Goal: Transaction & Acquisition: Download file/media

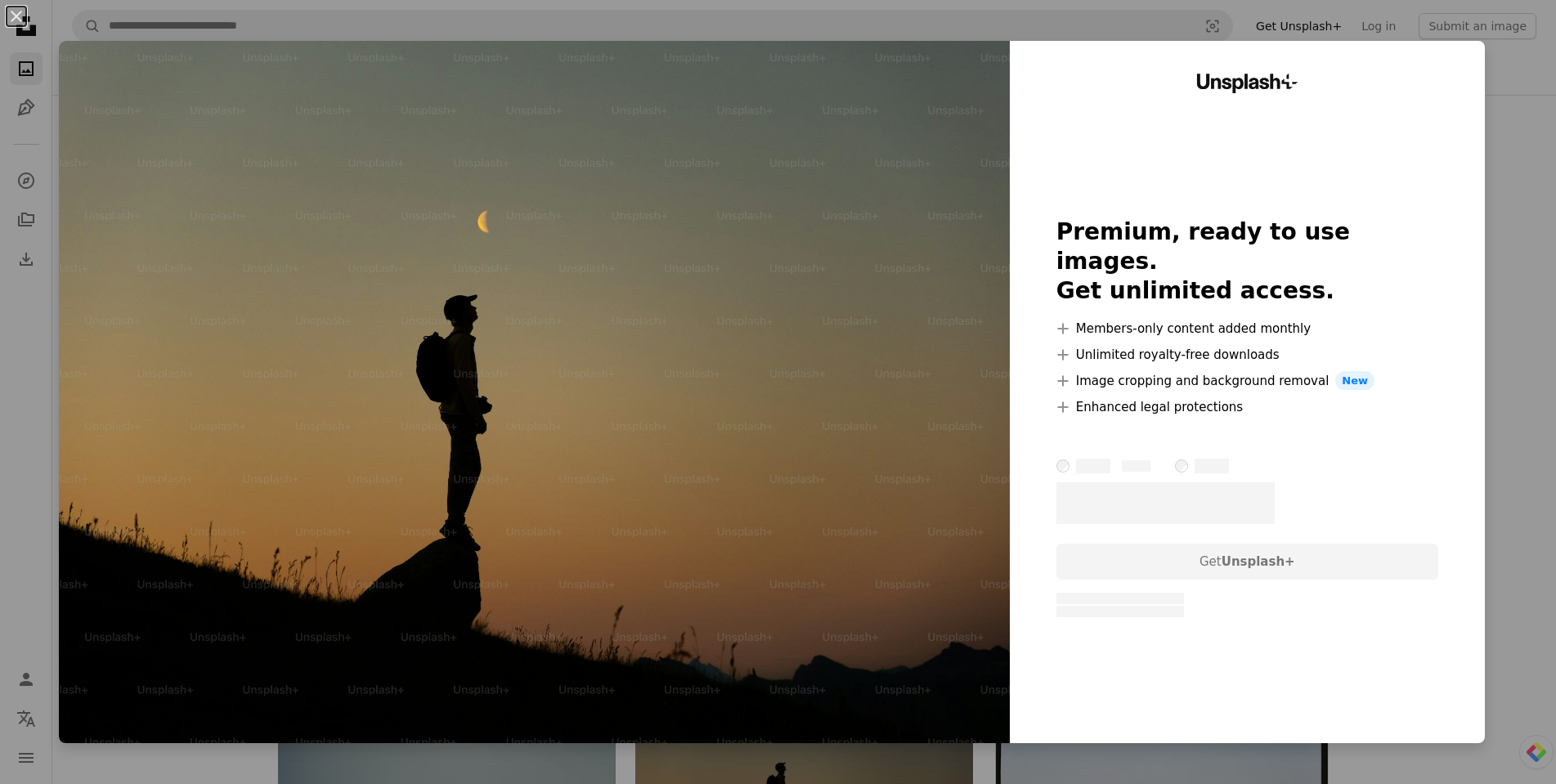
scroll to position [545, 0]
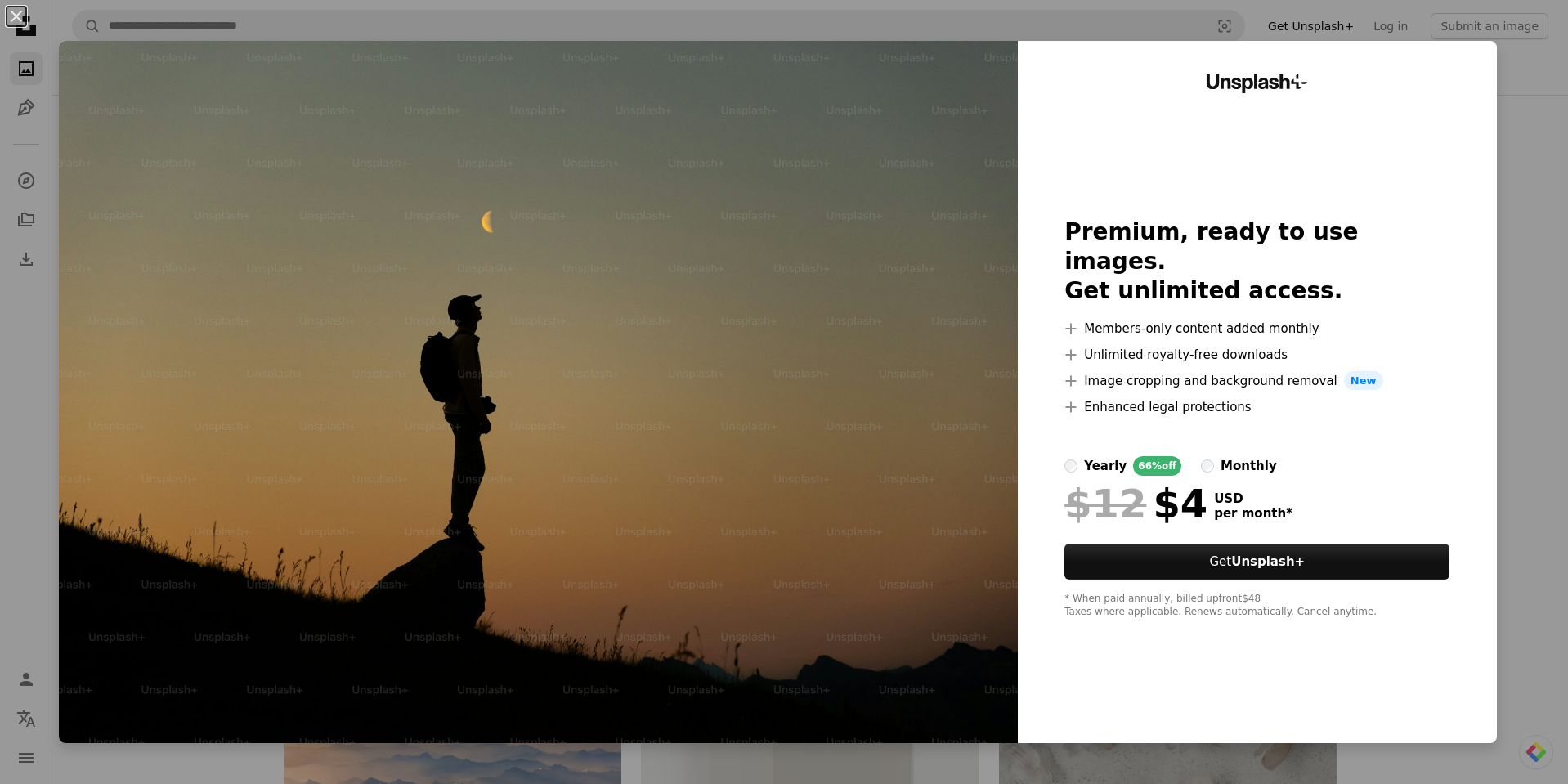
click at [1494, 189] on div "An X shape Unsplash+ Premium, ready to use images. Get unlimited access. A plus…" at bounding box center [784, 392] width 1568 height 784
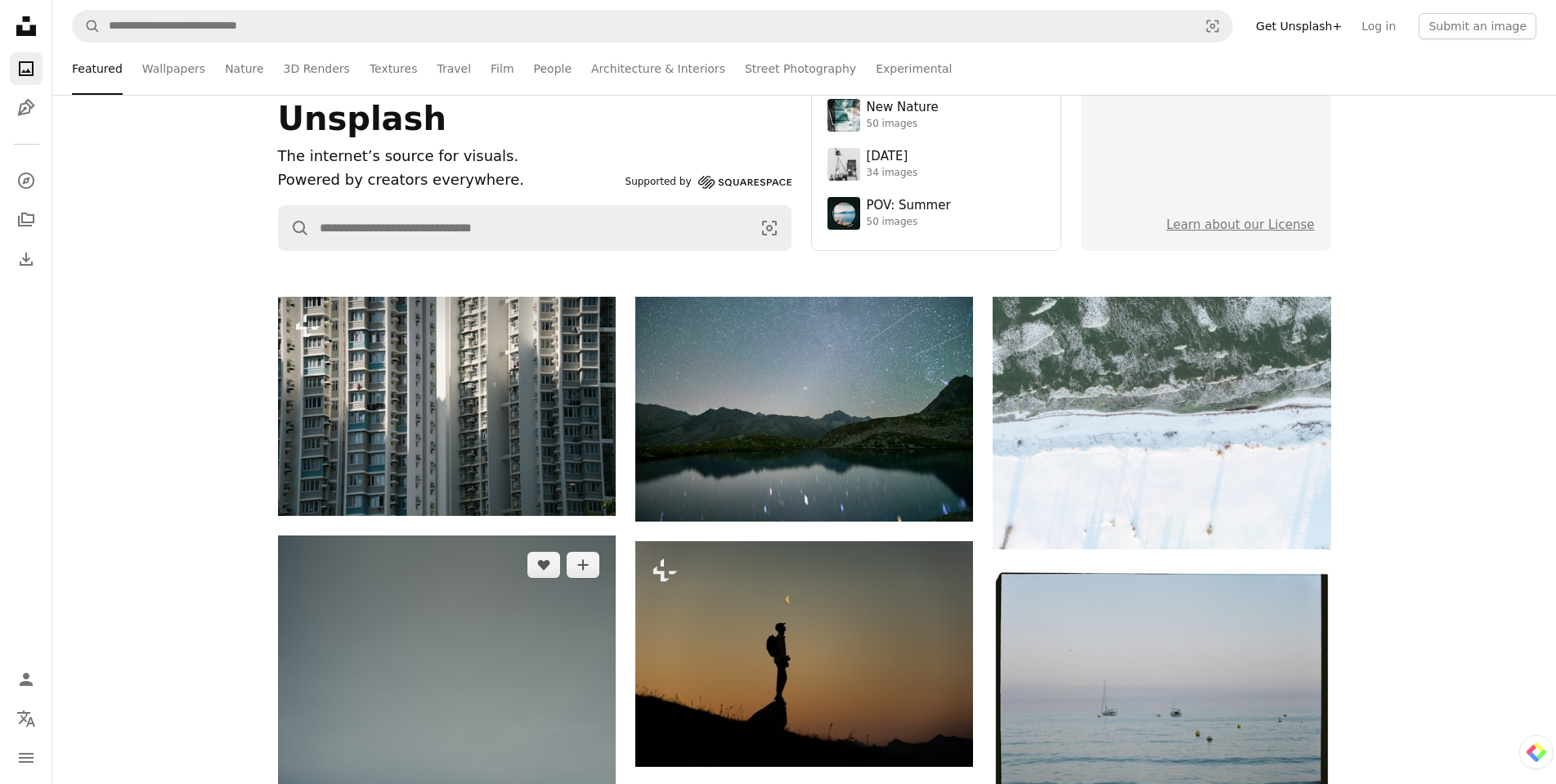
scroll to position [0, 0]
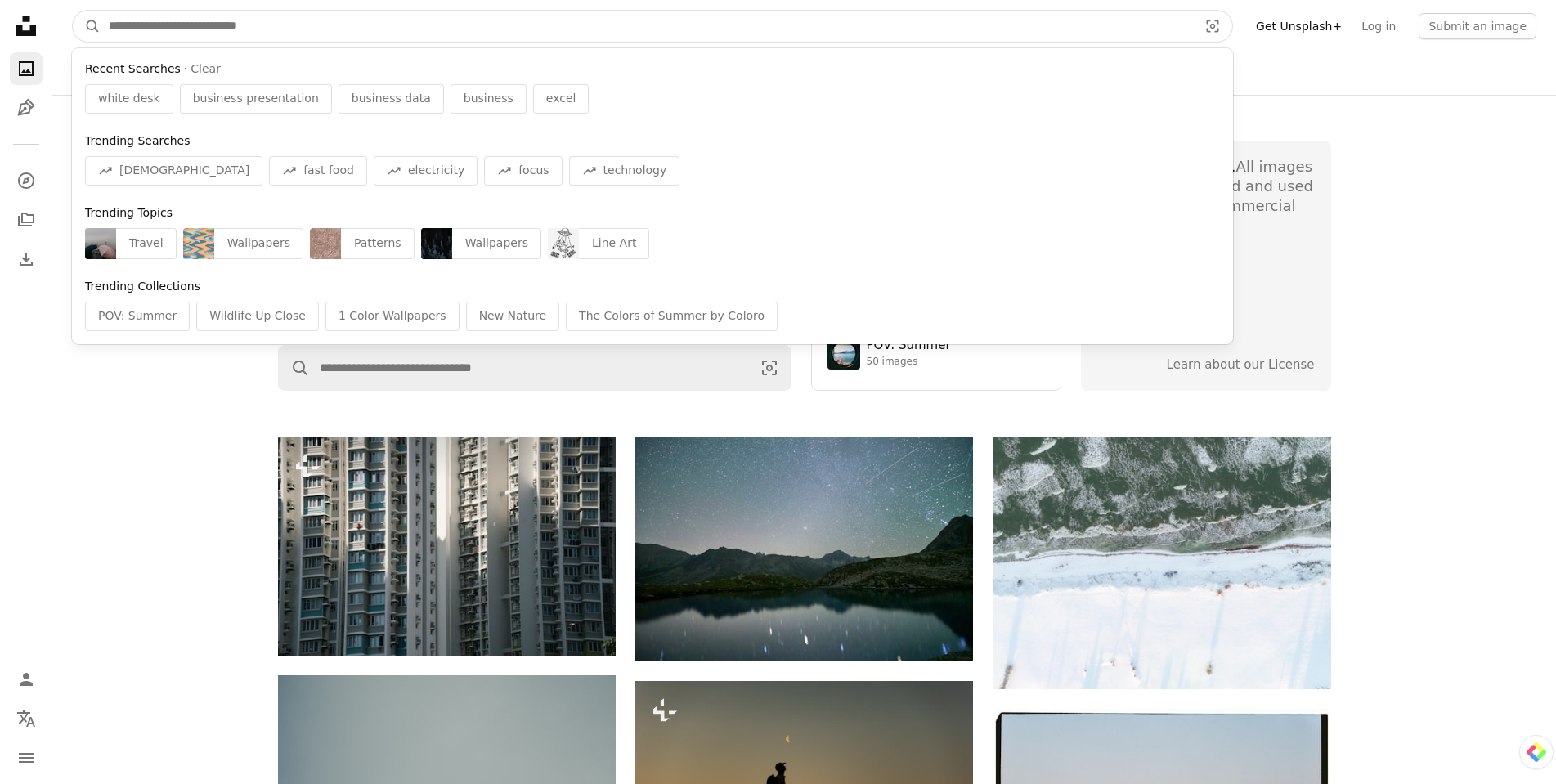
click at [214, 30] on input "Find visuals sitewide" at bounding box center [647, 25] width 1092 height 31
click at [73, 11] on button "A magnifying glass" at bounding box center [87, 25] width 28 height 31
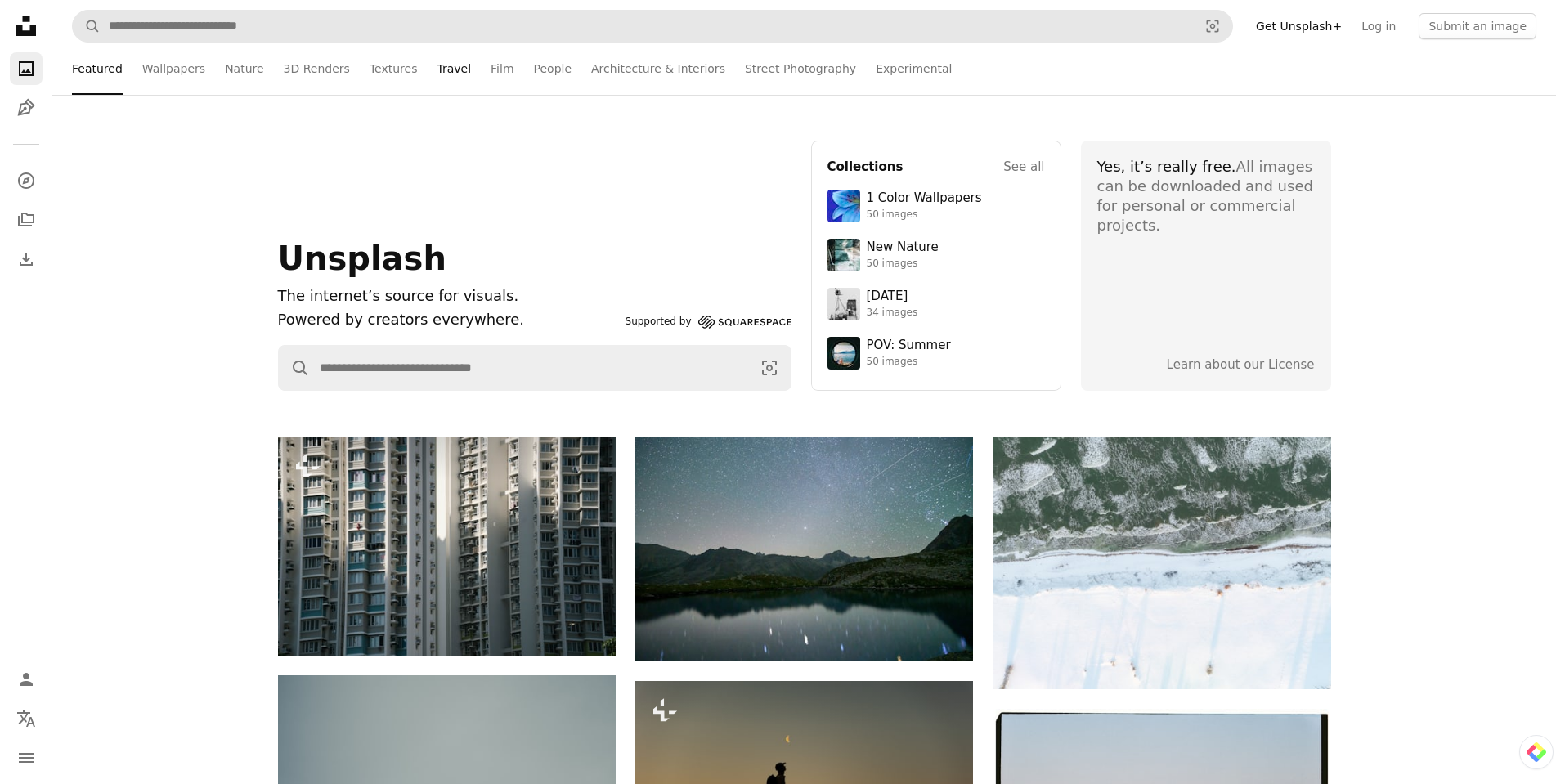
click at [436, 78] on link "Travel" at bounding box center [453, 68] width 34 height 53
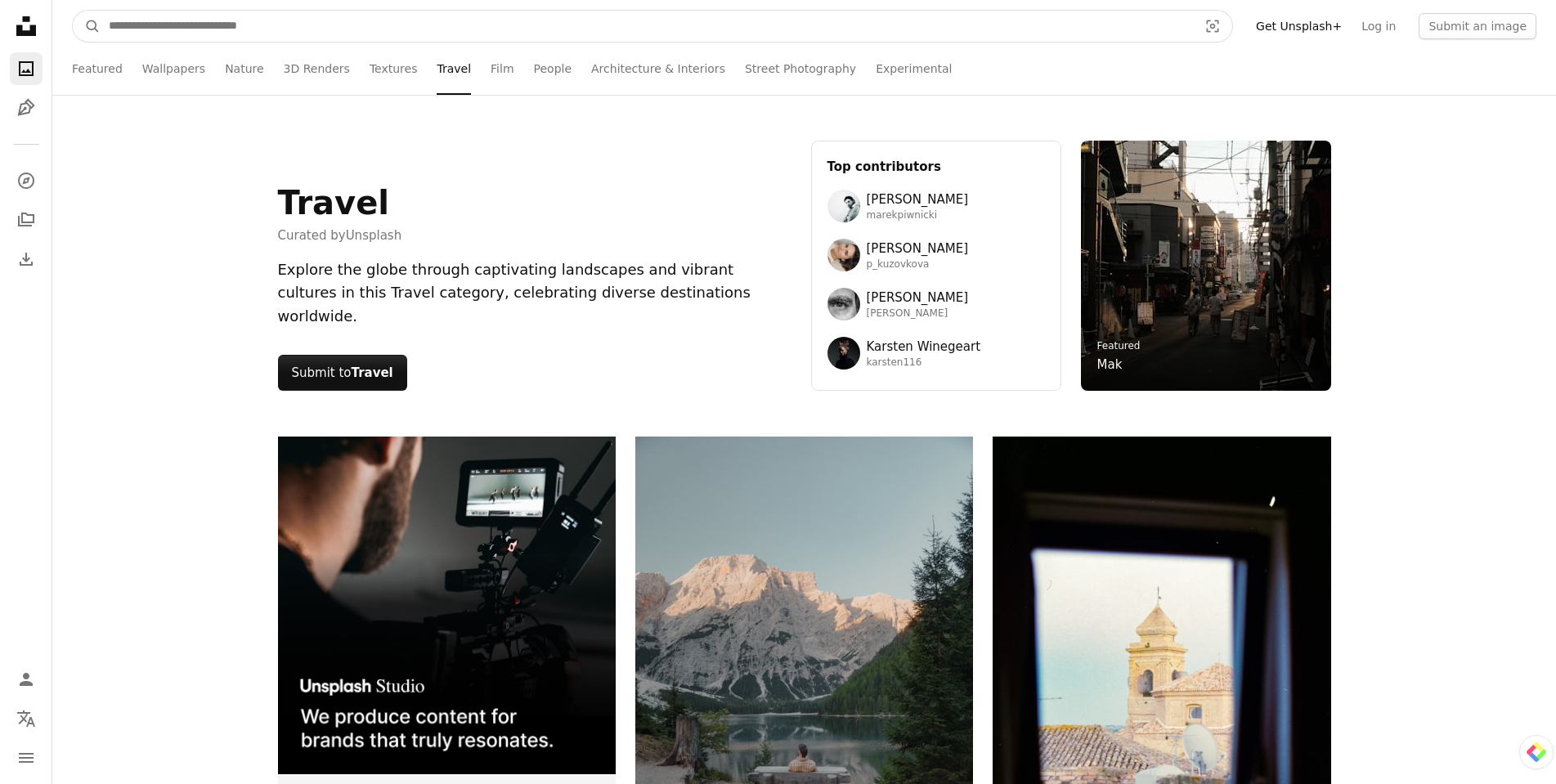
click at [565, 21] on input "Find visuals sitewide" at bounding box center [647, 25] width 1092 height 31
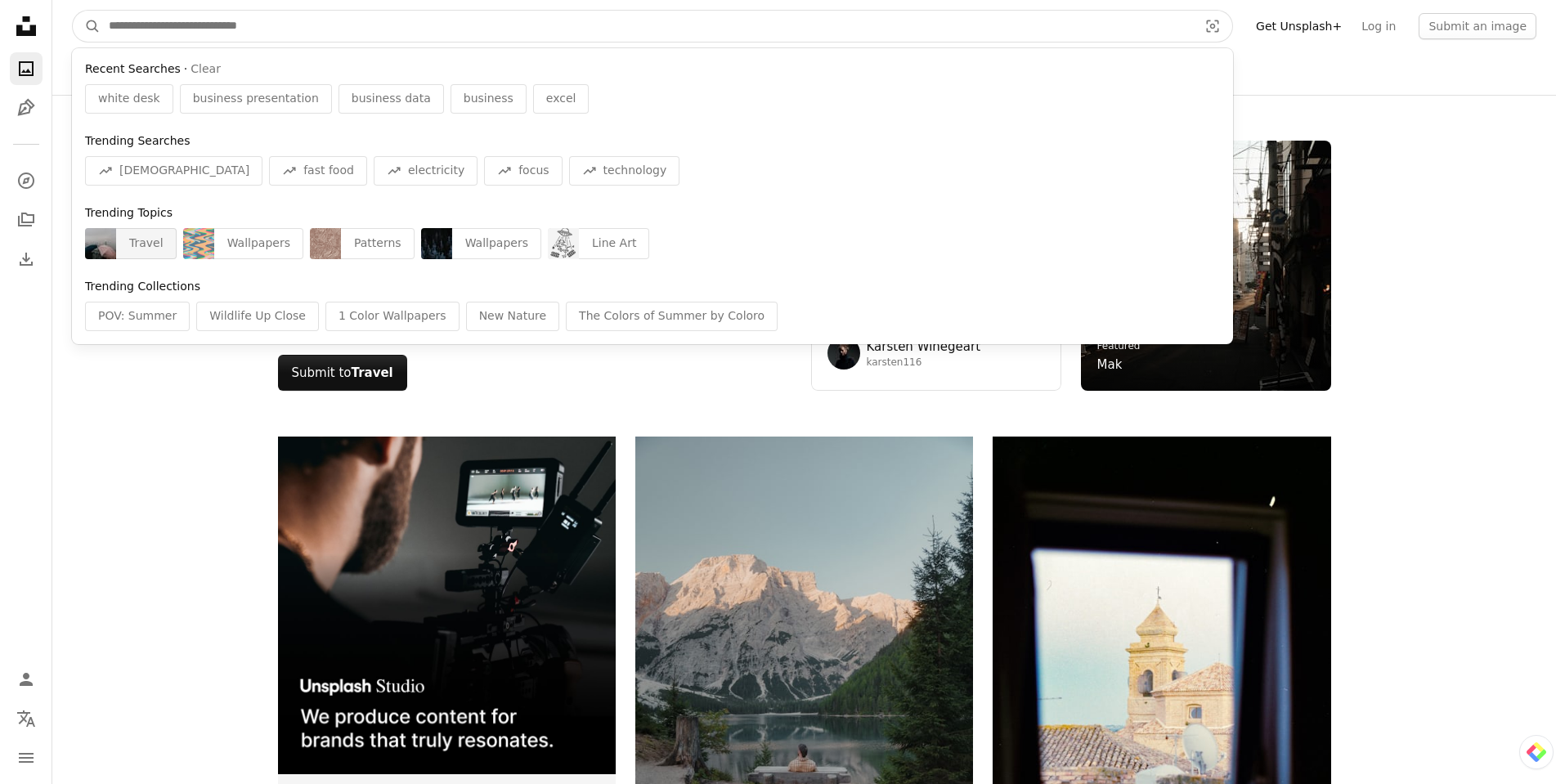
click at [115, 260] on div "Trending Topics Travel Wallpapers Patterns Wallpapers Line Art" at bounding box center [652, 232] width 1162 height 67
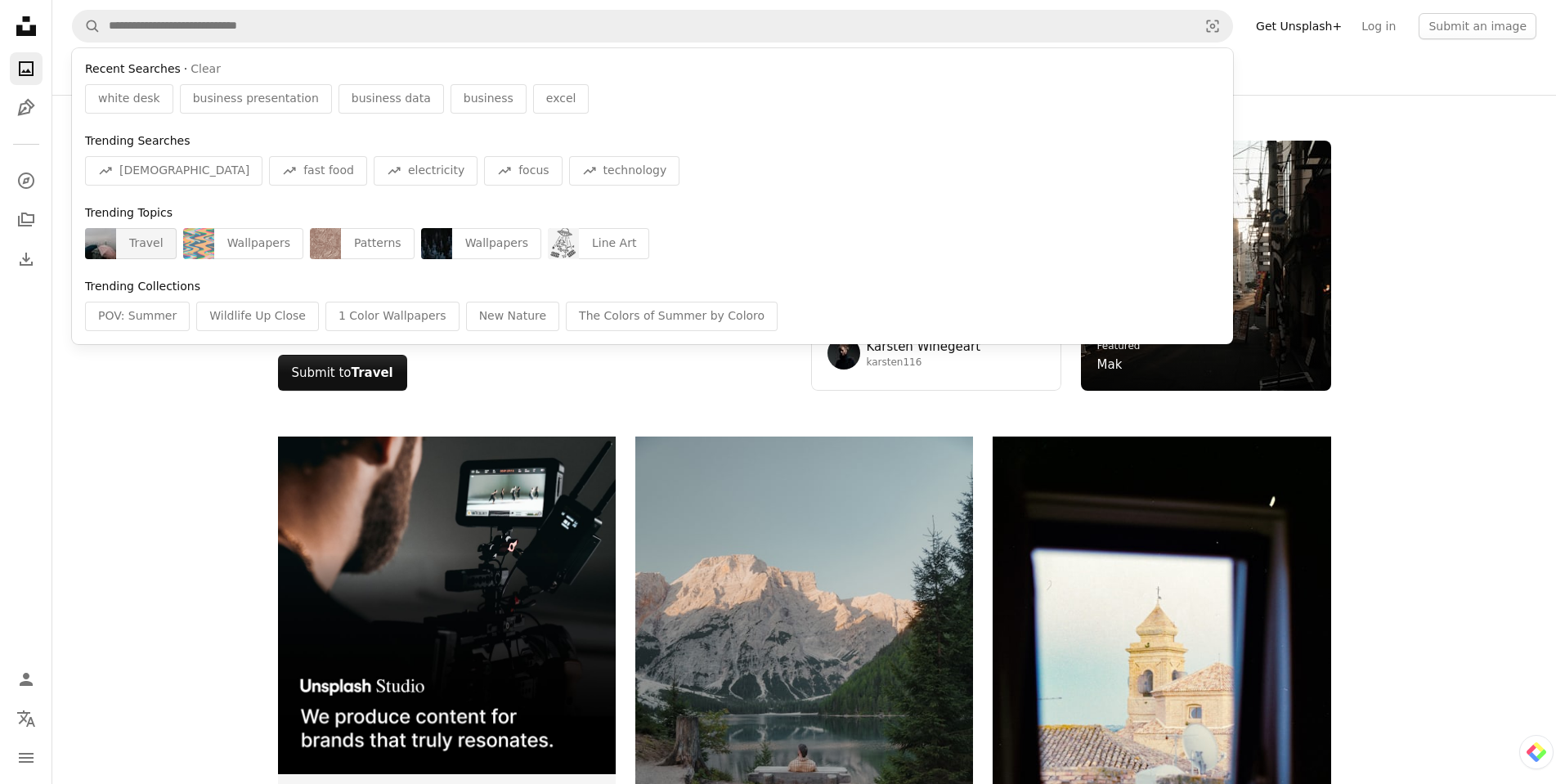
click at [128, 248] on div "Travel" at bounding box center [146, 243] width 61 height 31
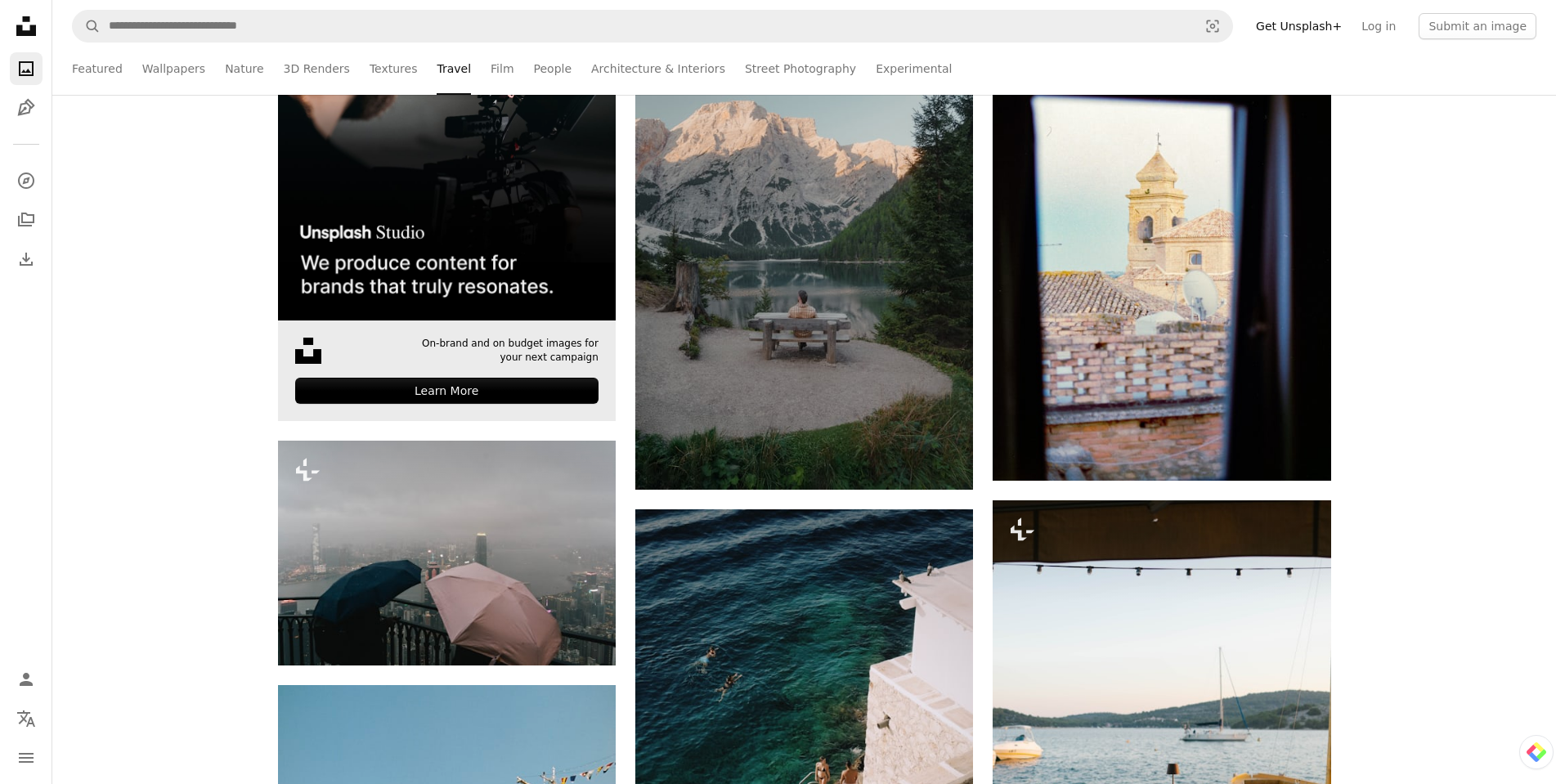
scroll to position [982, 0]
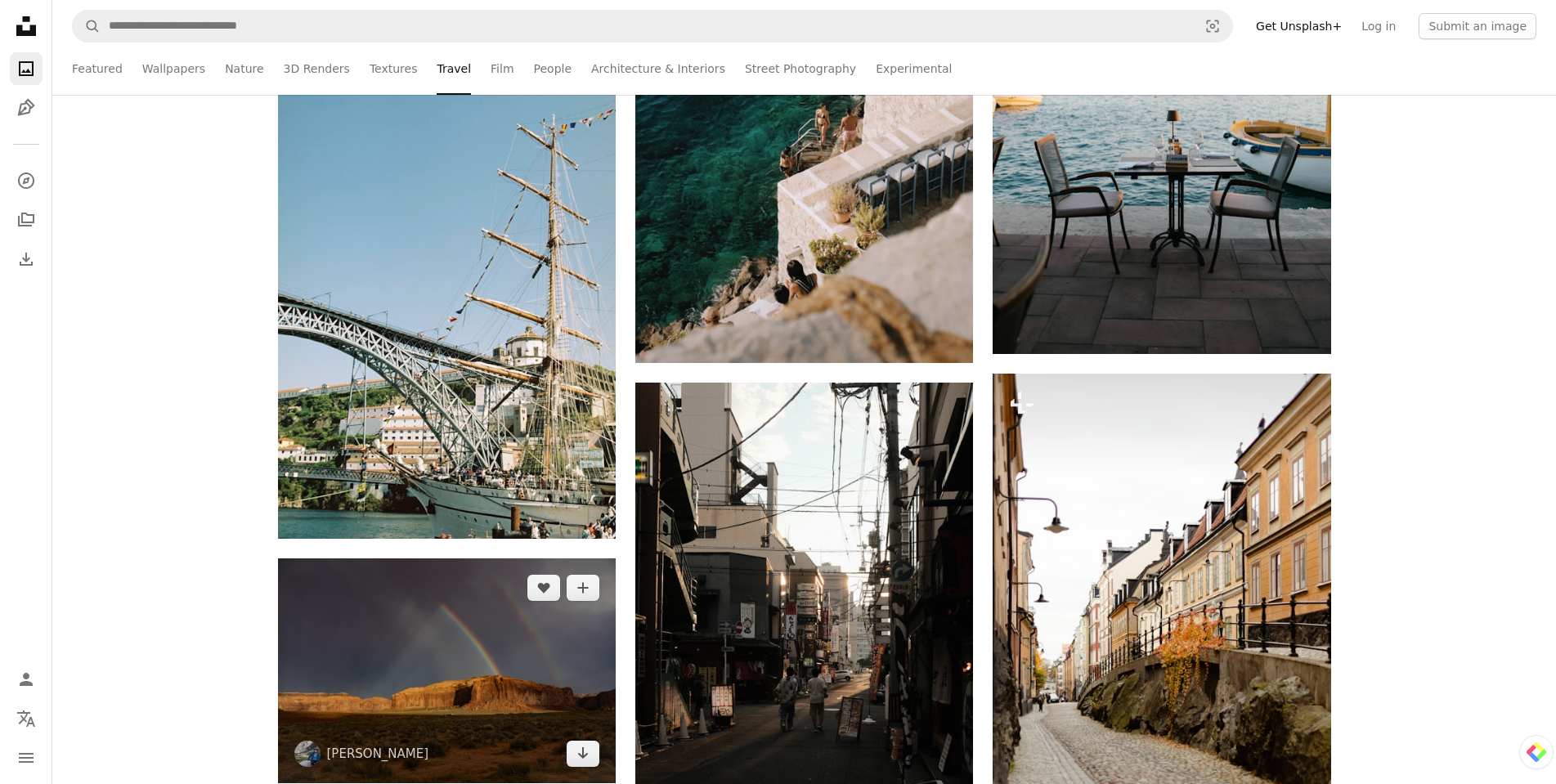
scroll to position [1308, 0]
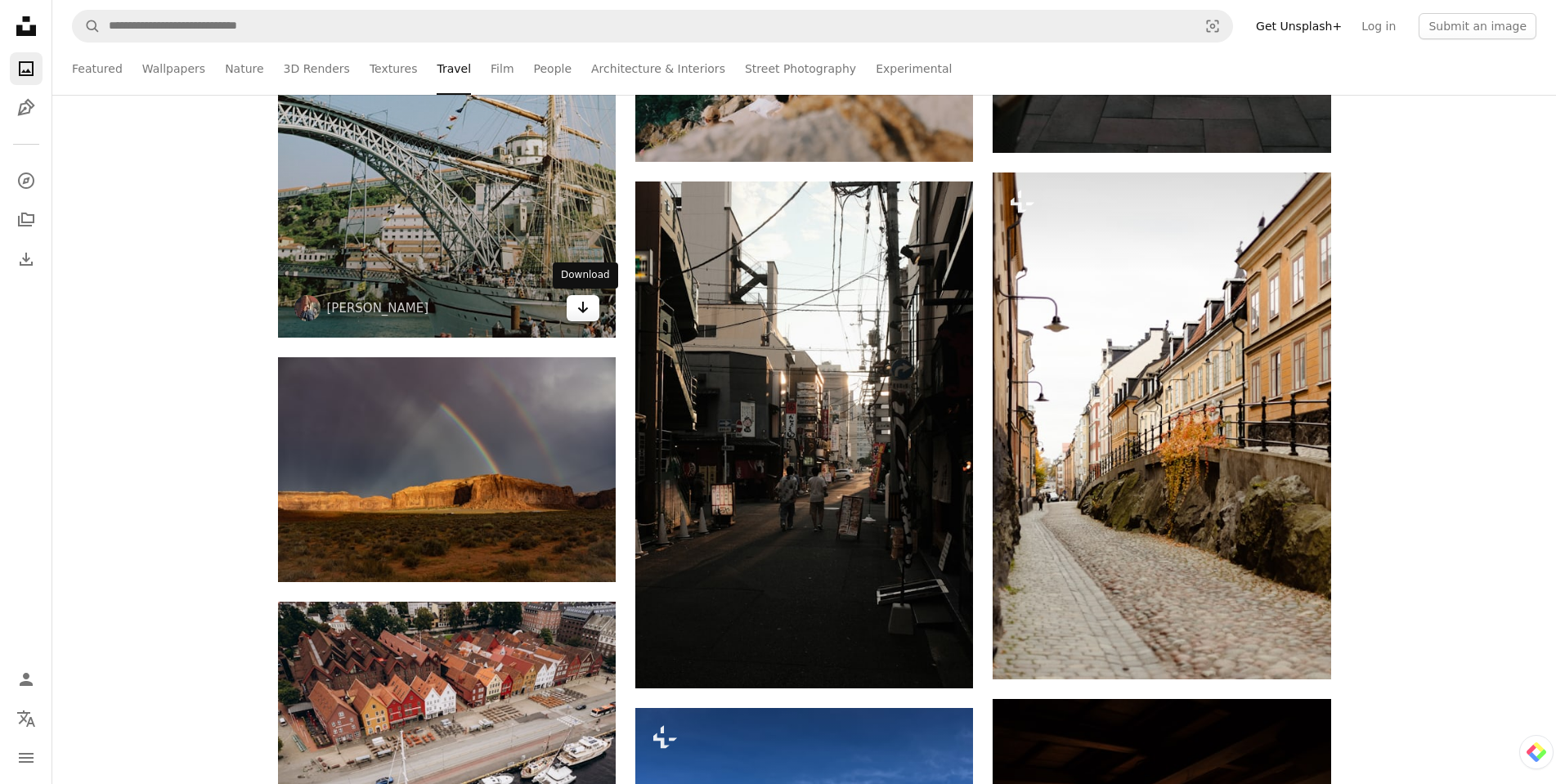
click at [580, 320] on link "Arrow pointing down" at bounding box center [582, 308] width 32 height 26
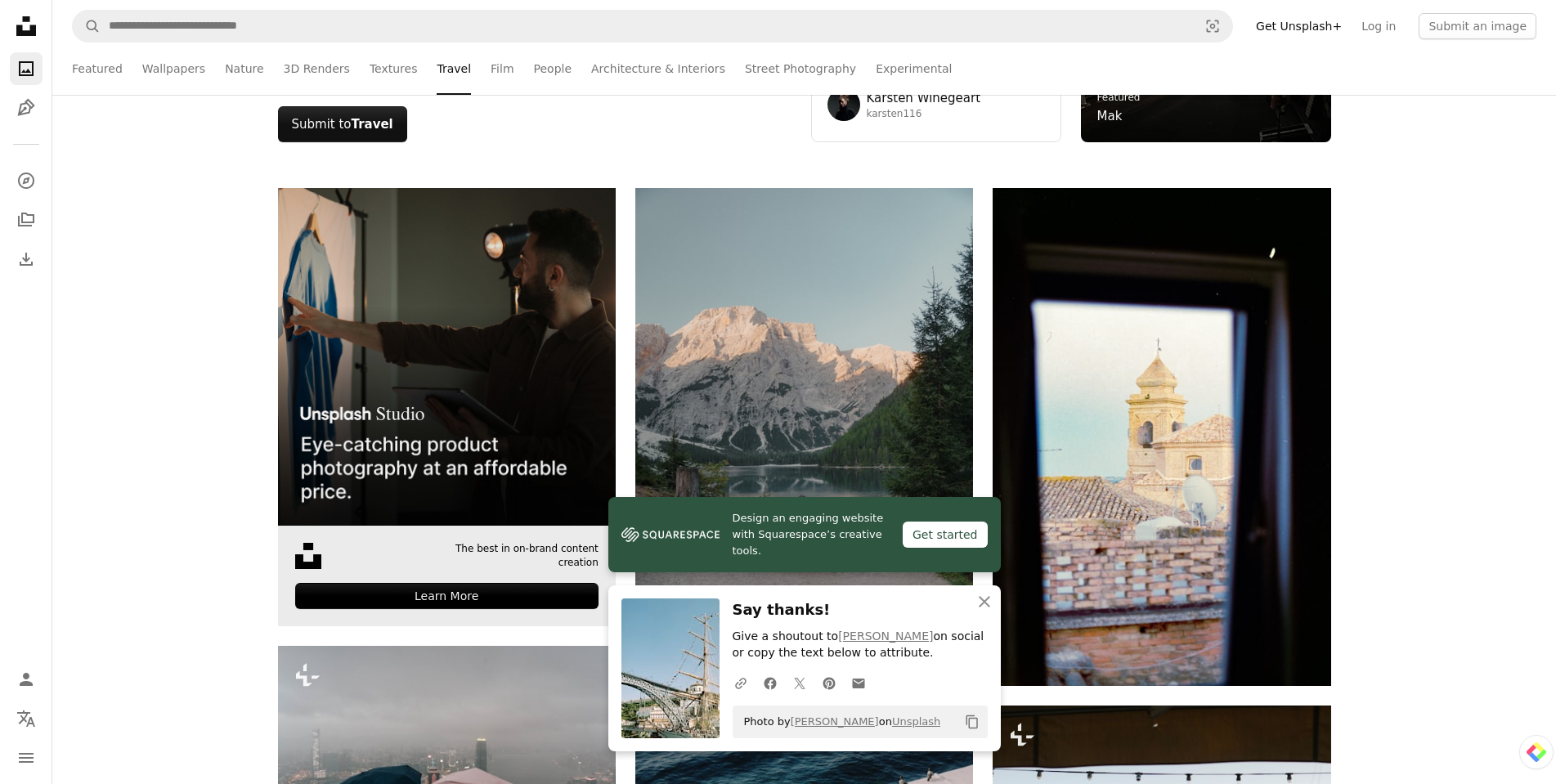
scroll to position [0, 0]
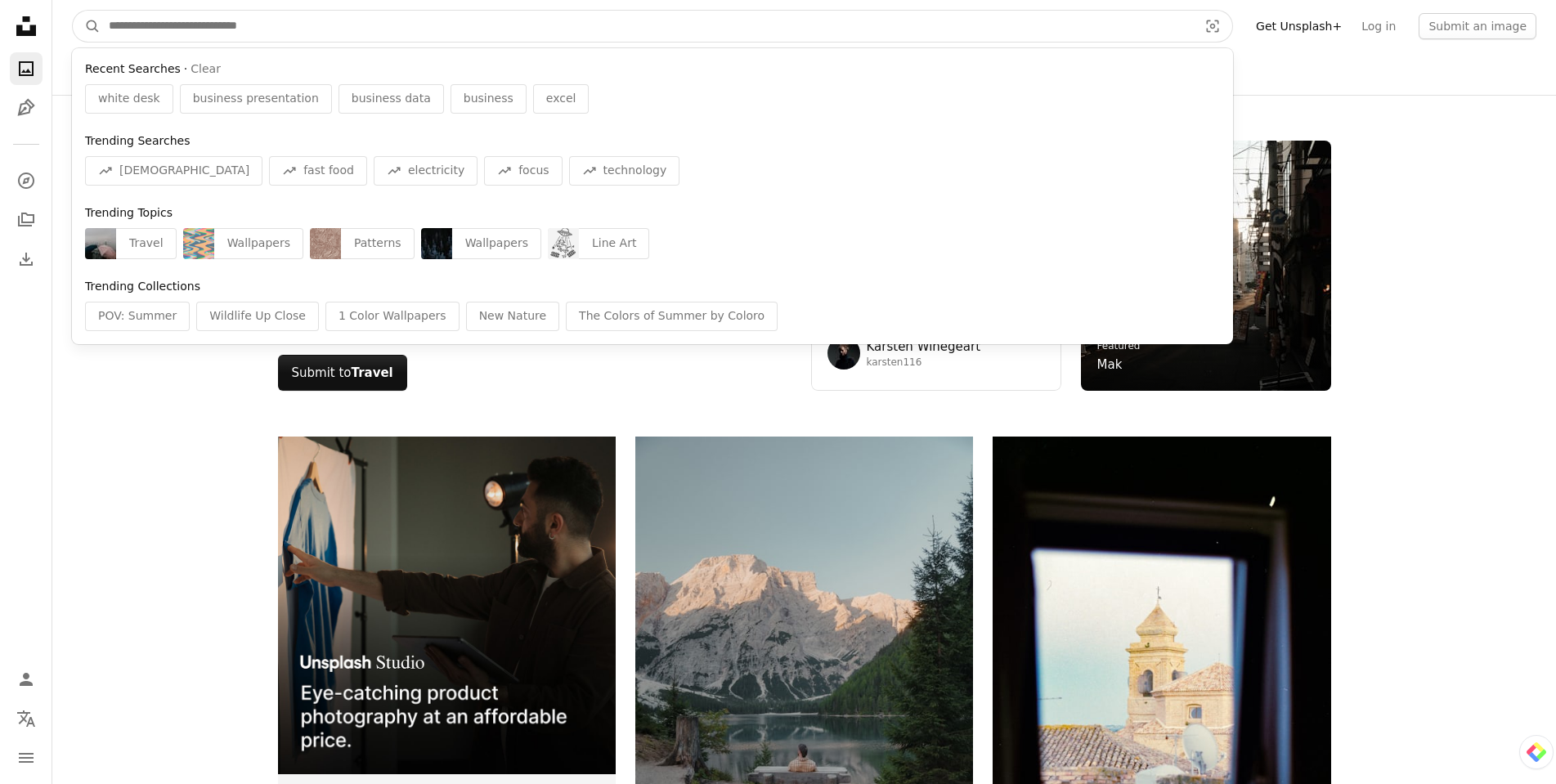
click at [537, 39] on input "Find visuals sitewide" at bounding box center [647, 25] width 1092 height 31
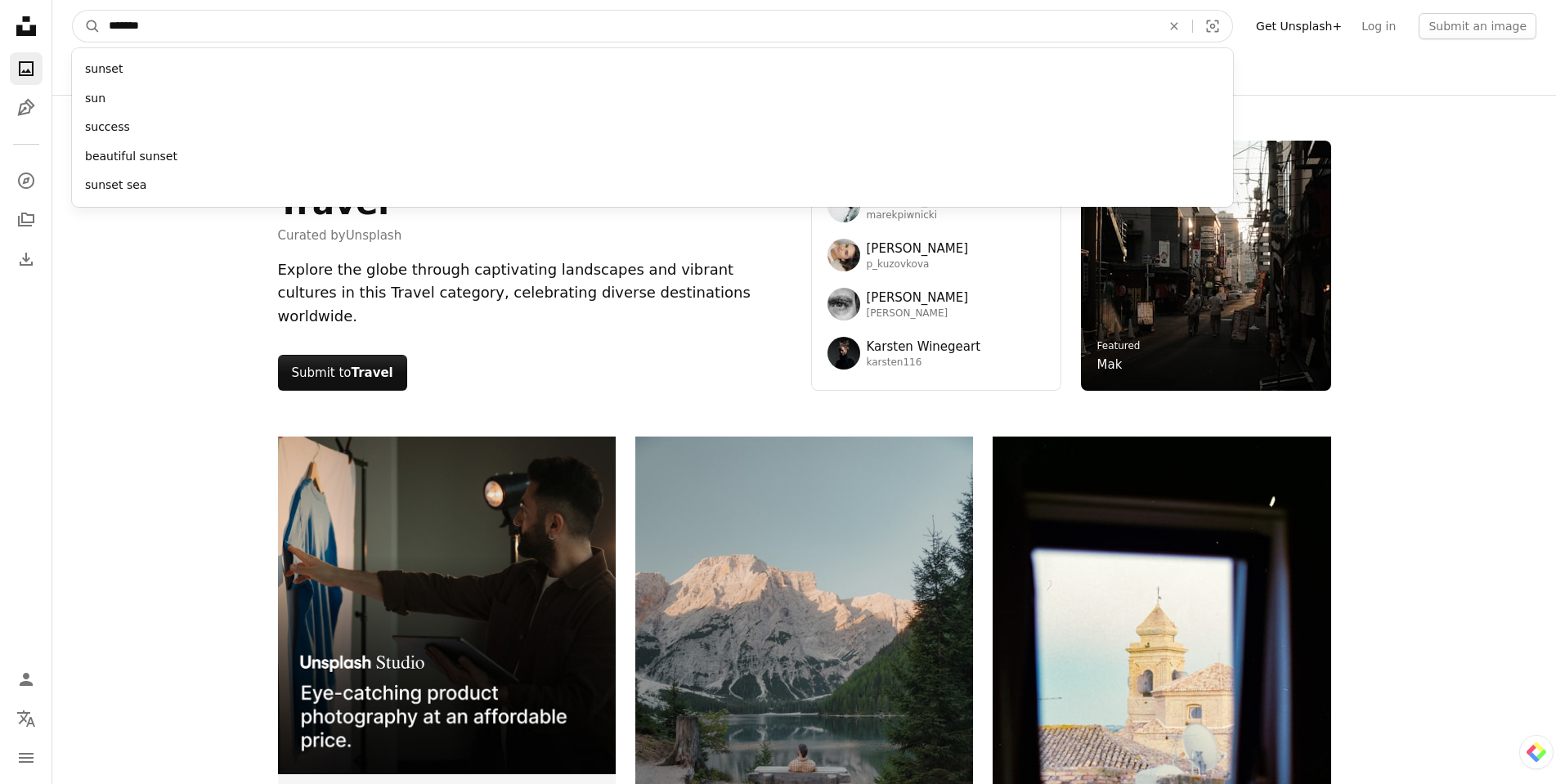
type input "*******"
click at [73, 11] on button "A magnifying glass" at bounding box center [87, 25] width 28 height 31
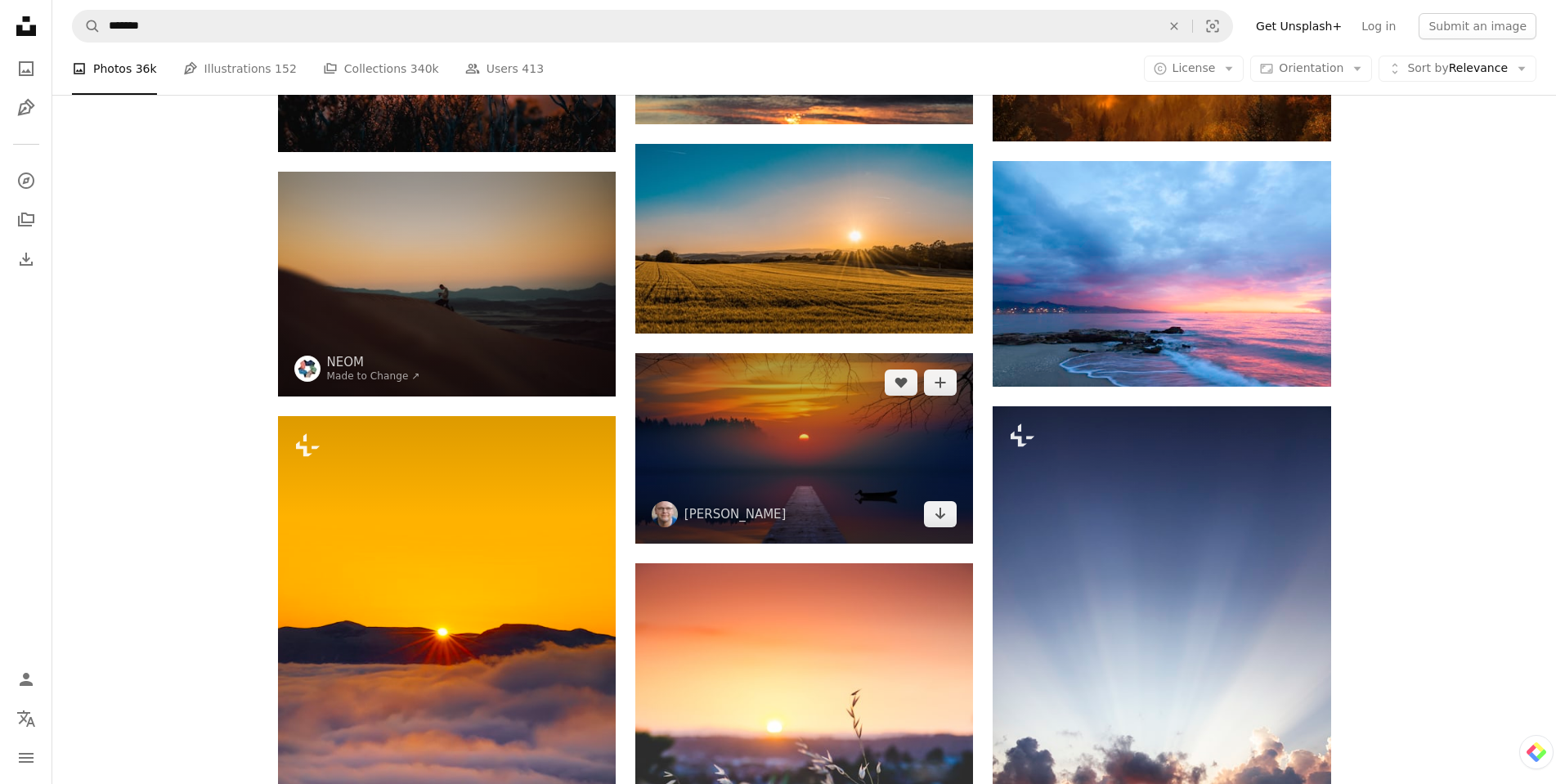
scroll to position [1636, 0]
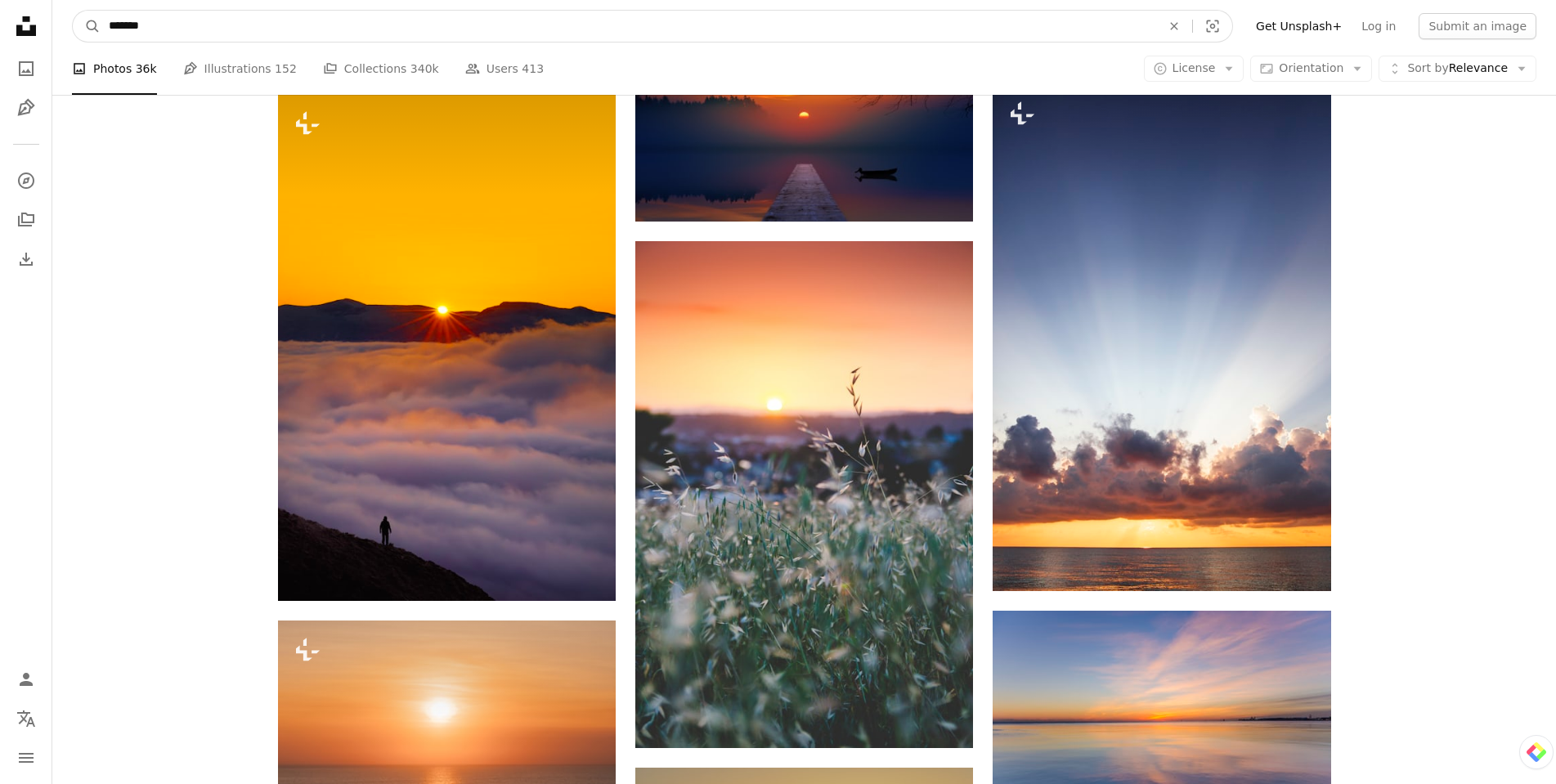
click at [317, 25] on input "*******" at bounding box center [629, 25] width 1055 height 31
type input "*****"
click at [73, 11] on button "A magnifying glass" at bounding box center [87, 25] width 28 height 31
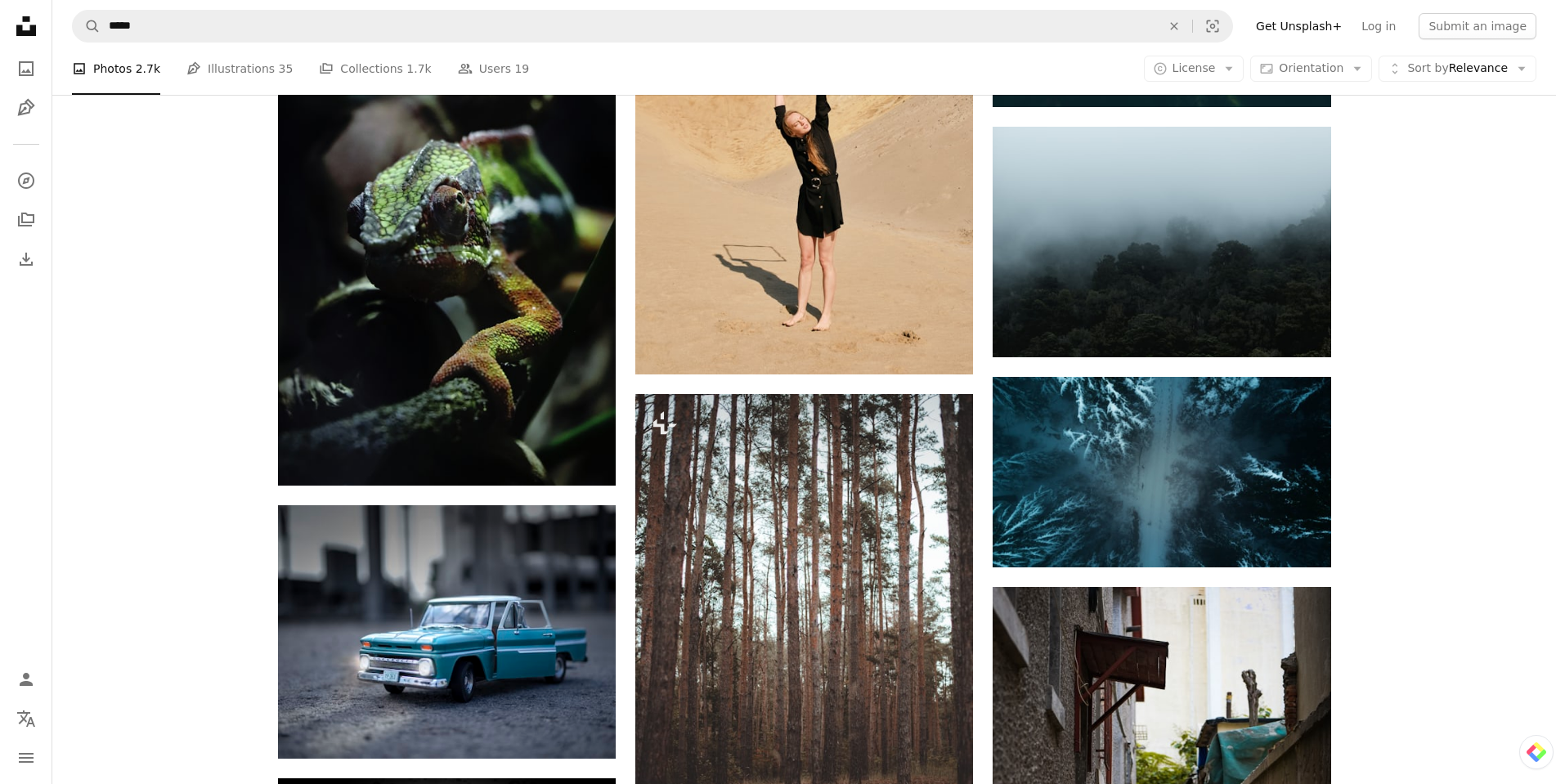
scroll to position [1527, 0]
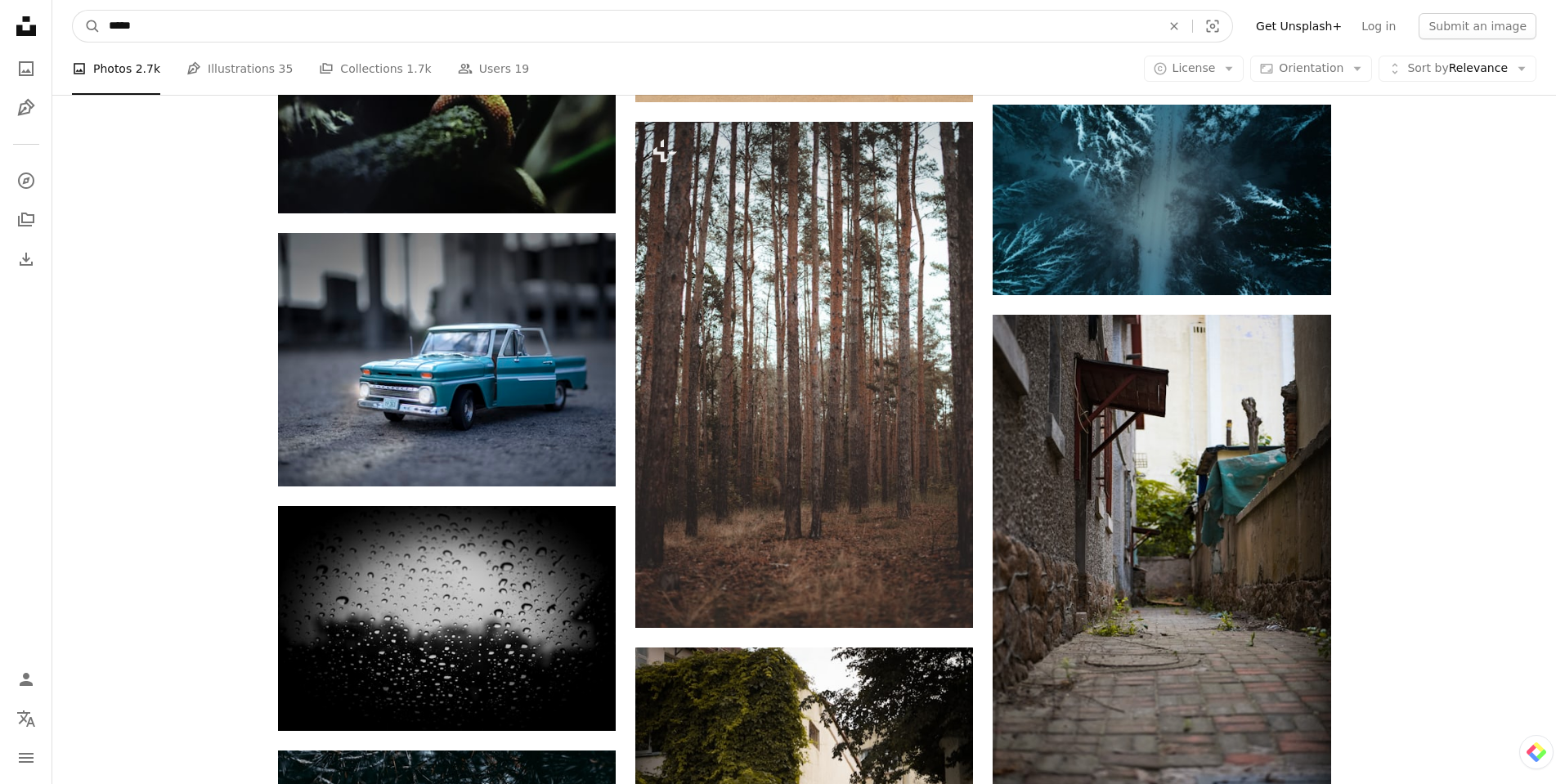
click at [401, 30] on input "*****" at bounding box center [629, 25] width 1055 height 31
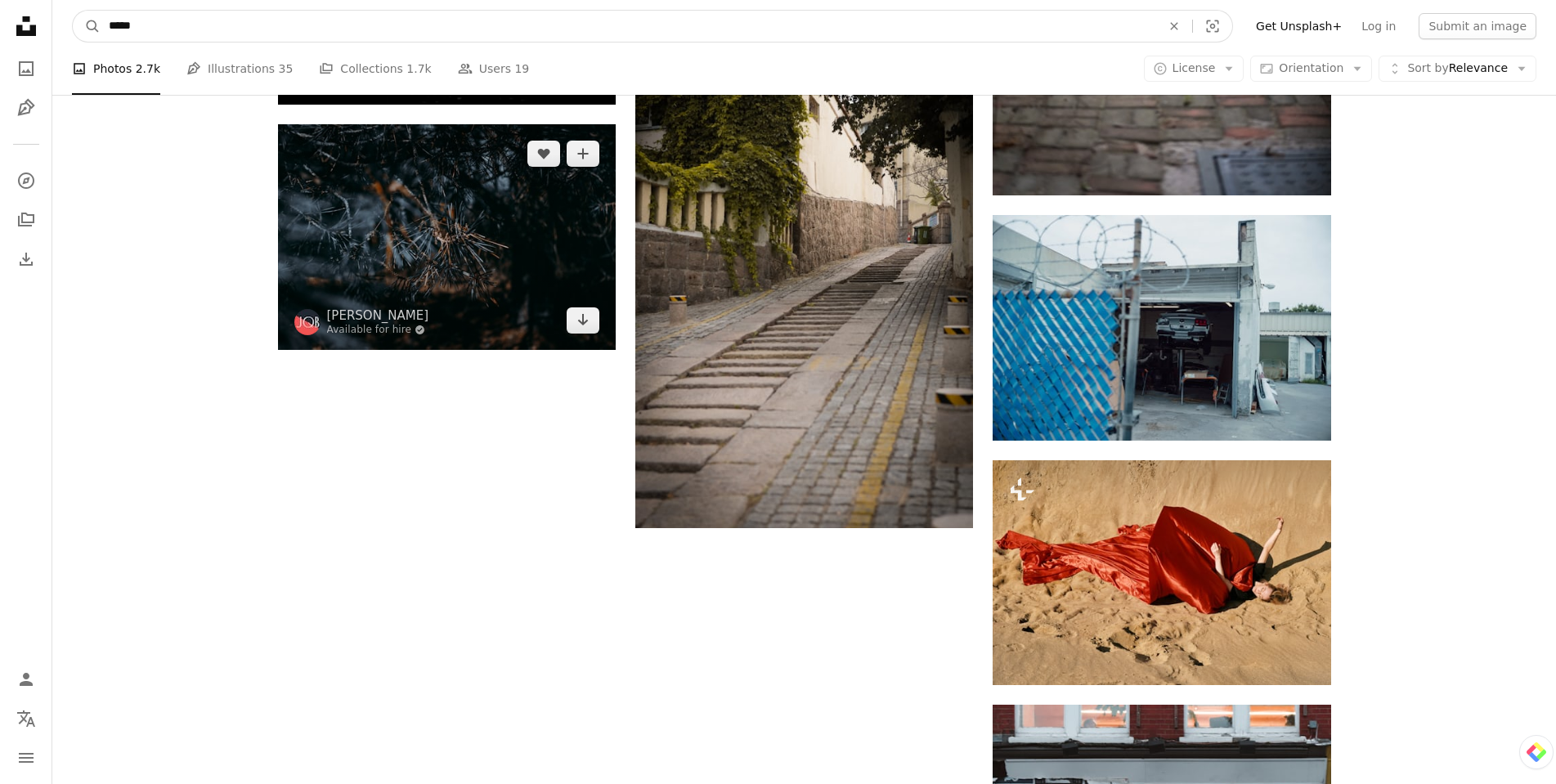
scroll to position [2181, 0]
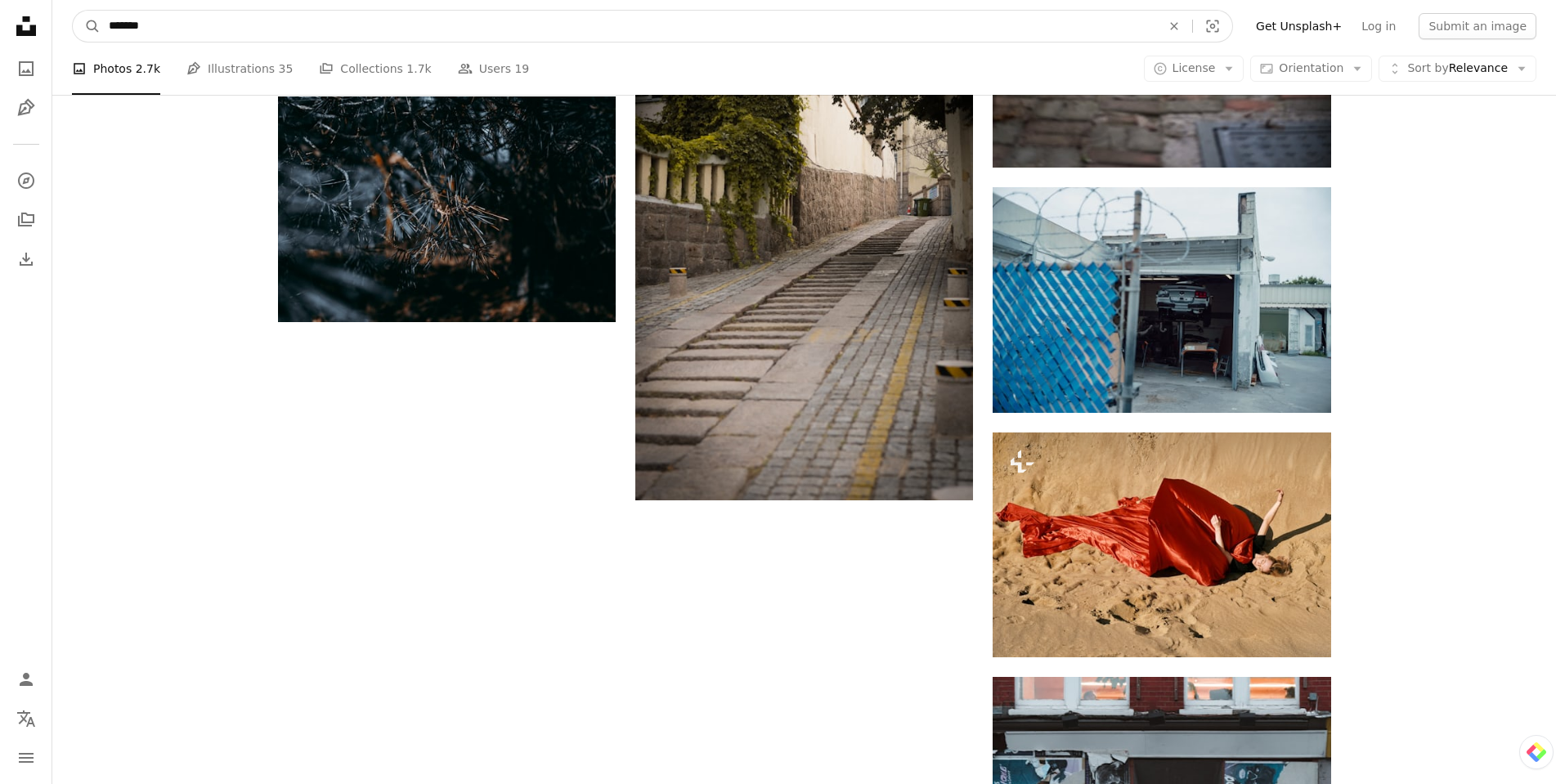
type input "*******"
click at [73, 11] on button "A magnifying glass" at bounding box center [87, 25] width 28 height 31
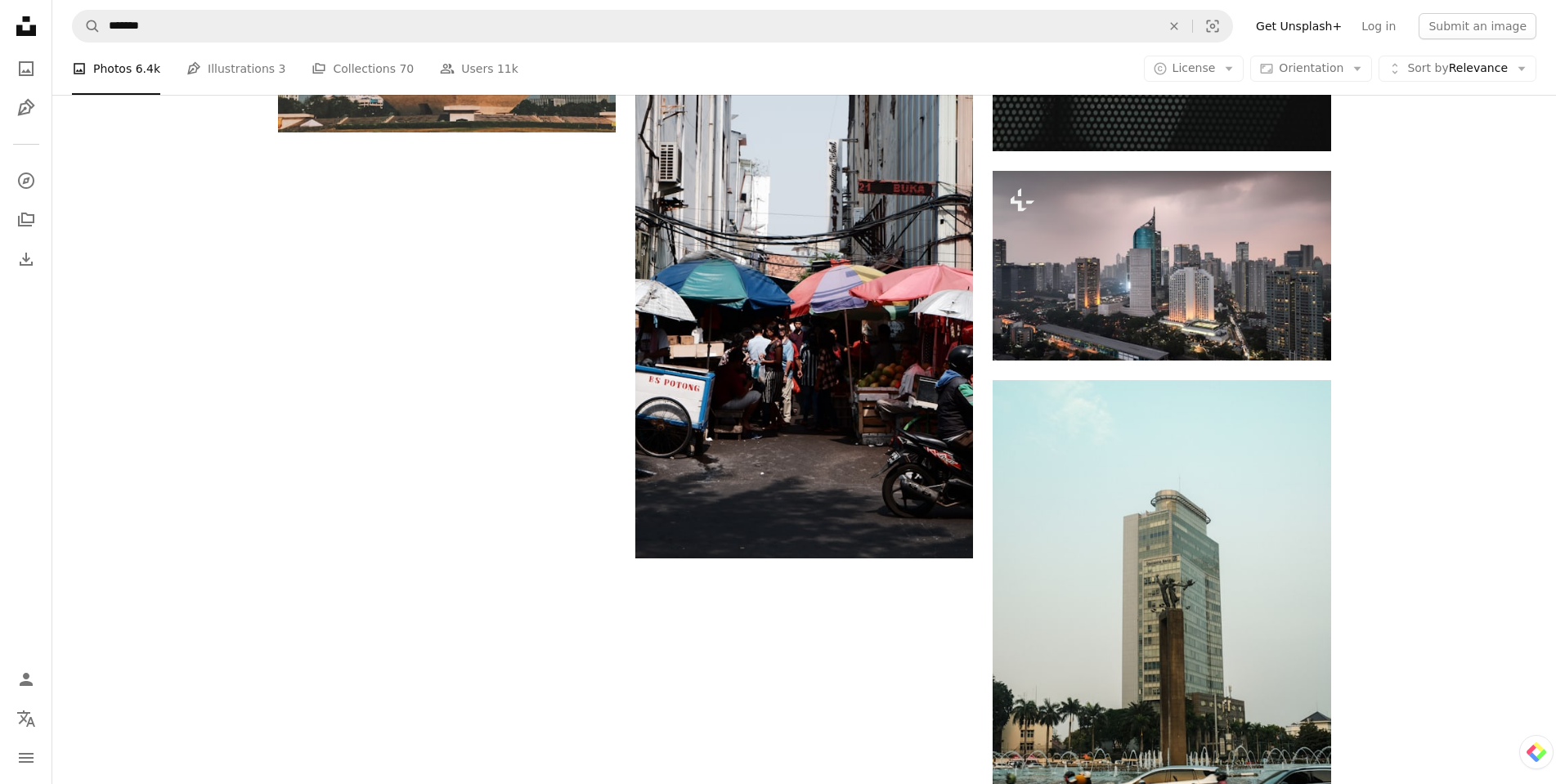
scroll to position [2725, 0]
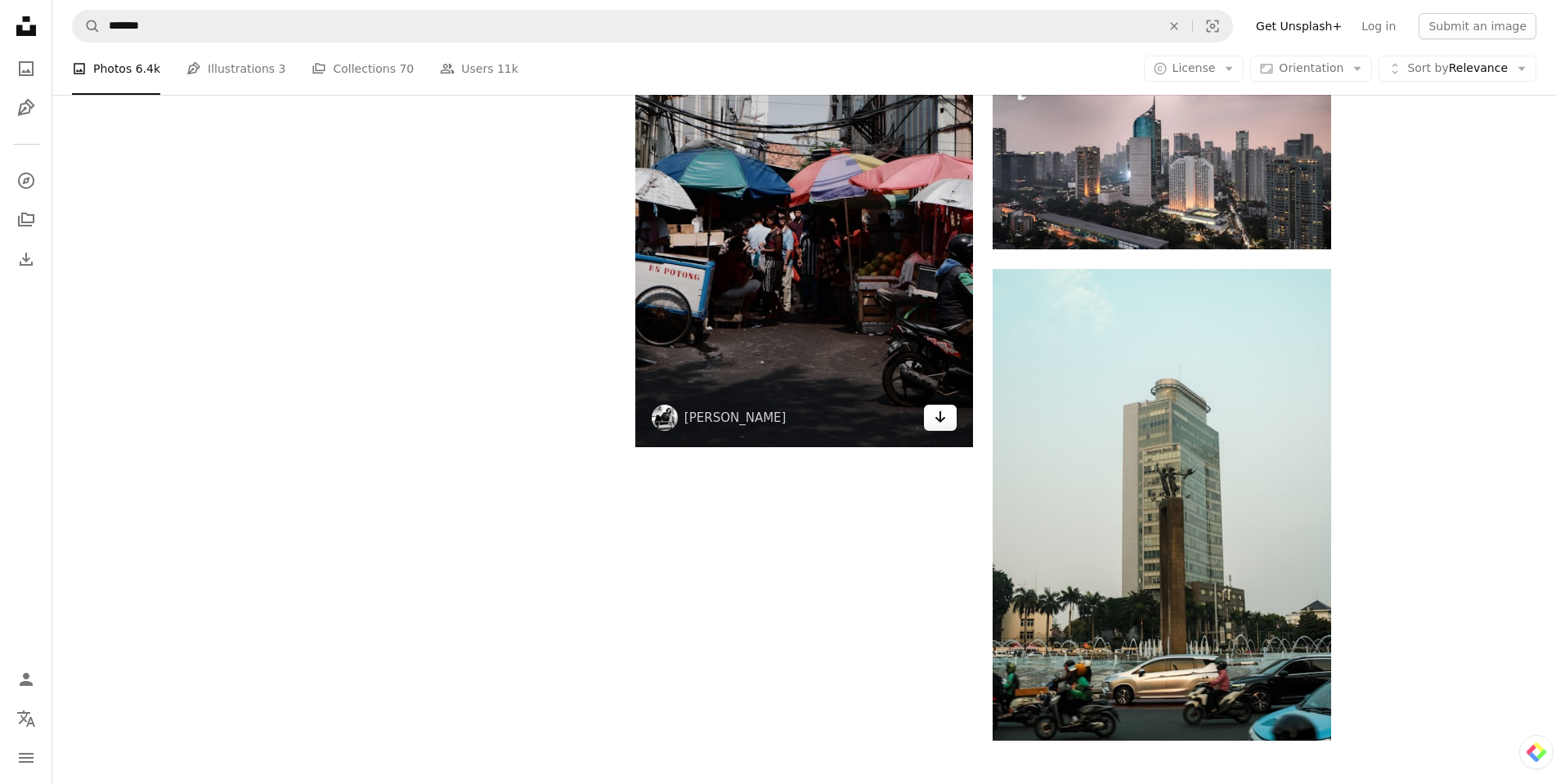
click at [937, 416] on icon "Arrow pointing down" at bounding box center [940, 417] width 13 height 19
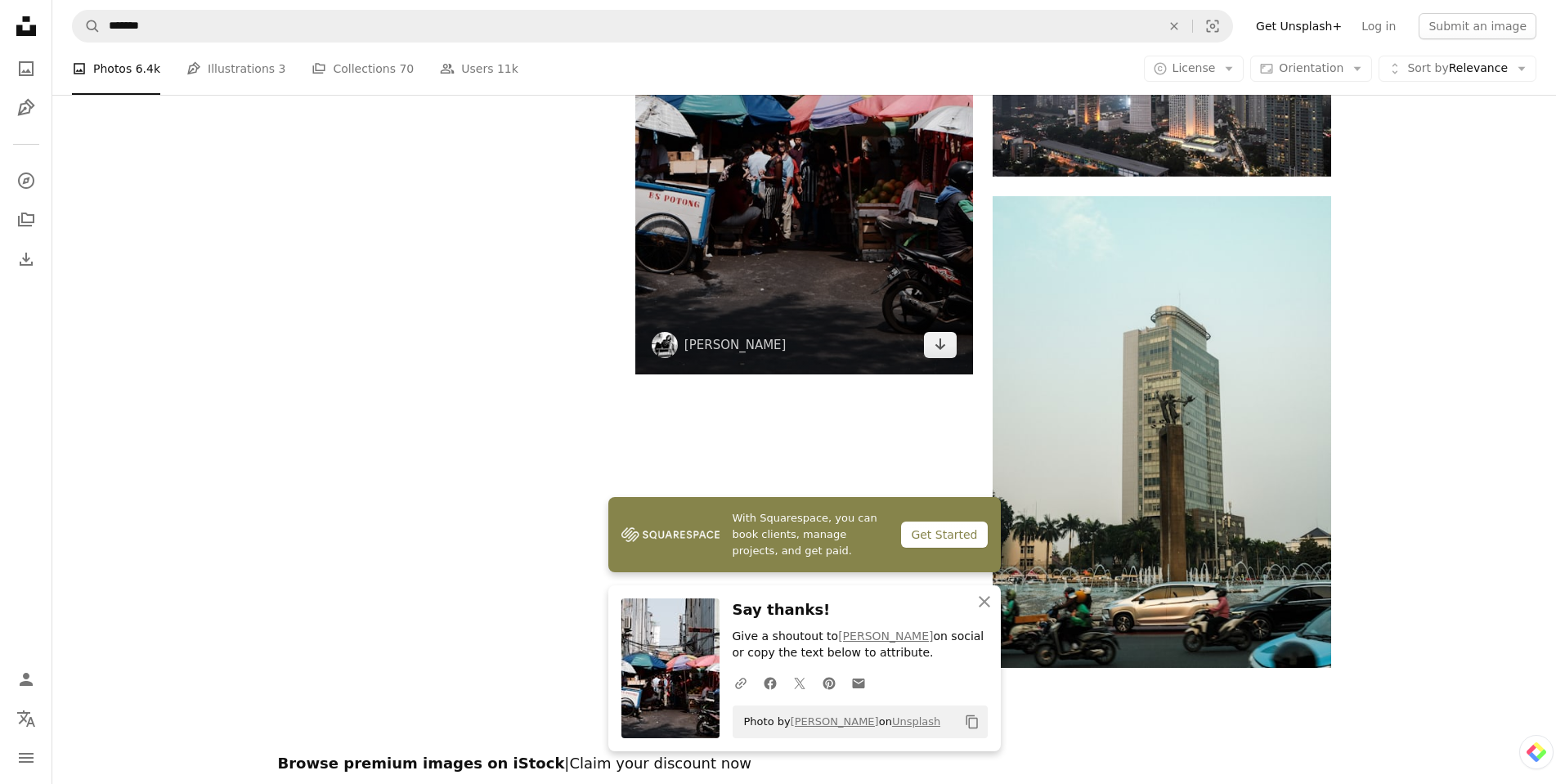
scroll to position [2835, 0]
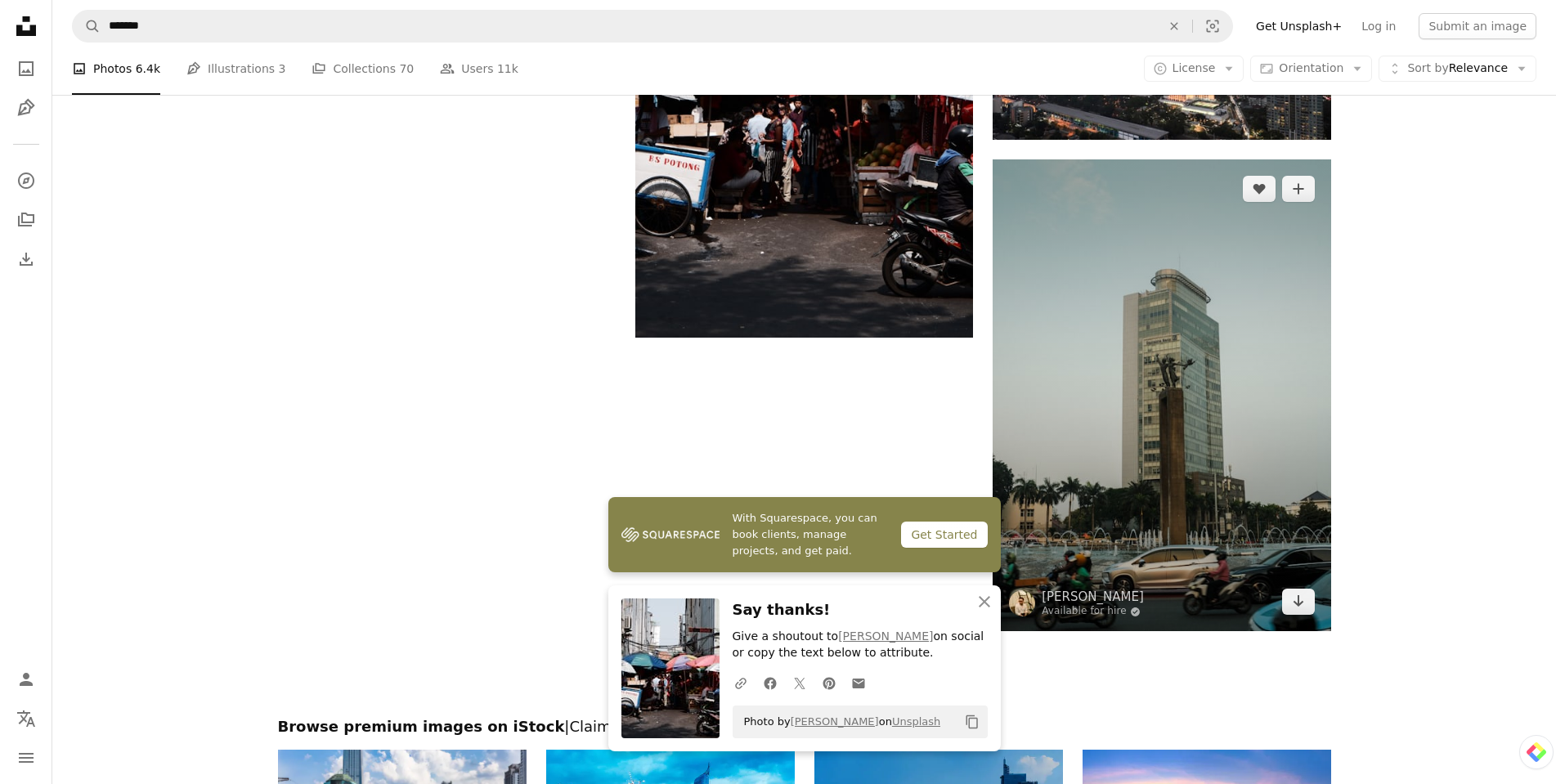
drag, startPoint x: 937, startPoint y: 417, endPoint x: 1109, endPoint y: 309, distance: 203.1
click at [1109, 309] on img at bounding box center [1162, 395] width 338 height 471
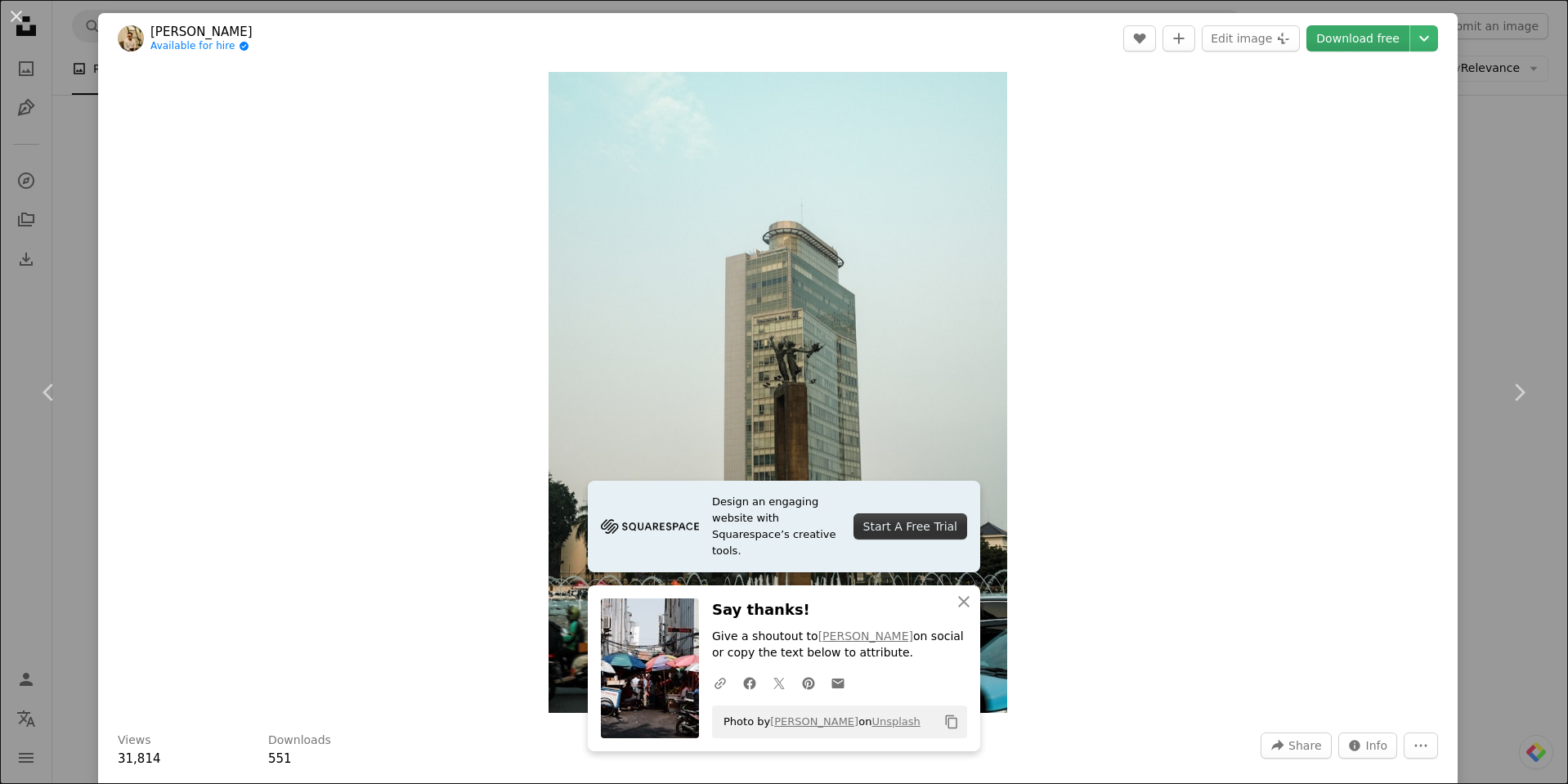
click at [1370, 32] on link "Download free" at bounding box center [1357, 39] width 103 height 26
click at [1471, 248] on div "An X shape Chevron left Chevron right Design an engaging website with Squarespa…" at bounding box center [784, 392] width 1568 height 784
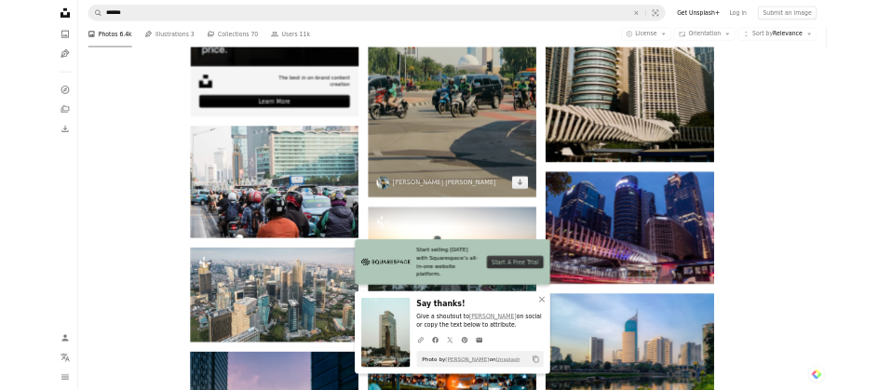
scroll to position [4222, 0]
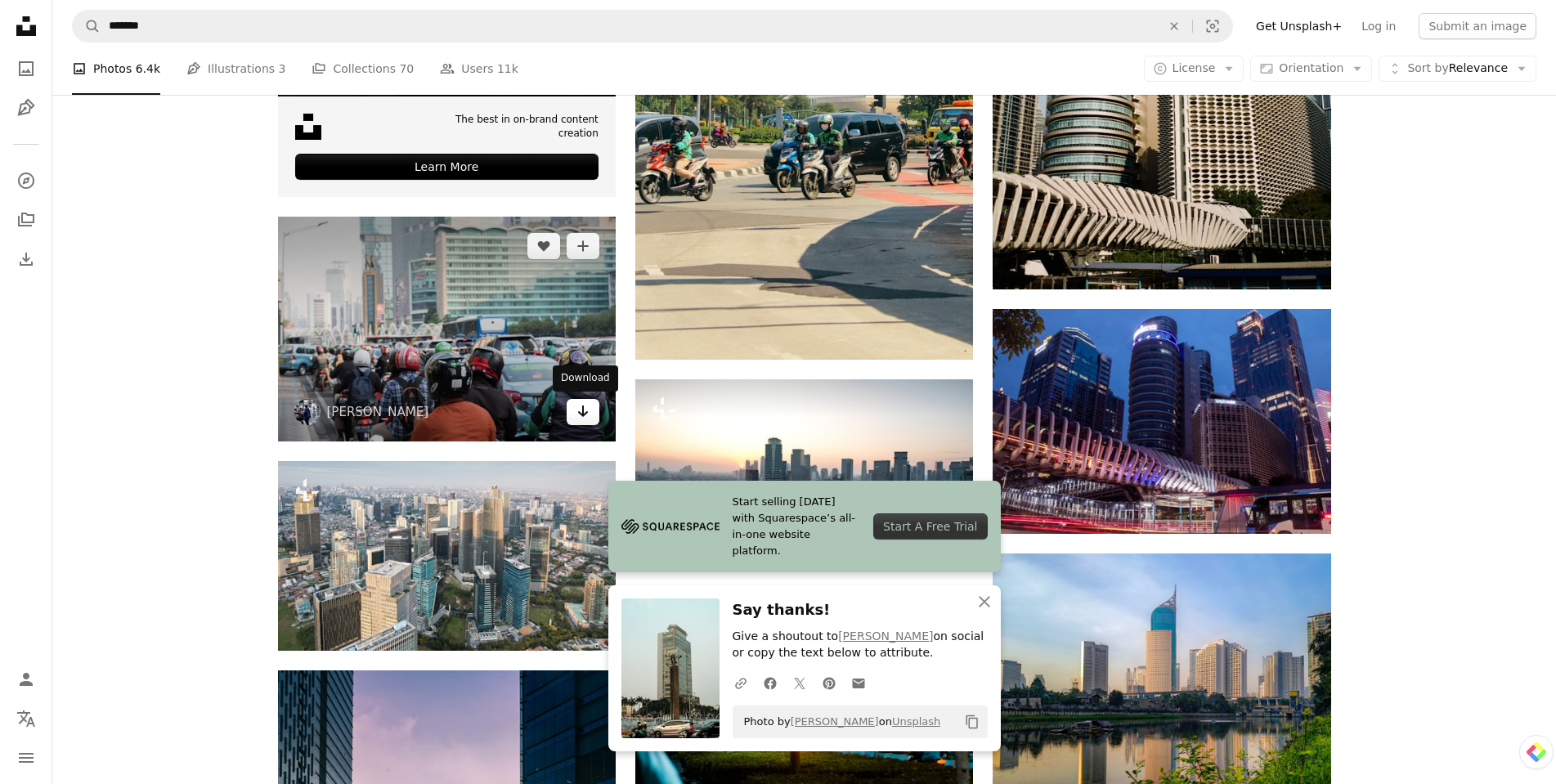
click at [572, 416] on link "Arrow pointing down" at bounding box center [582, 413] width 32 height 26
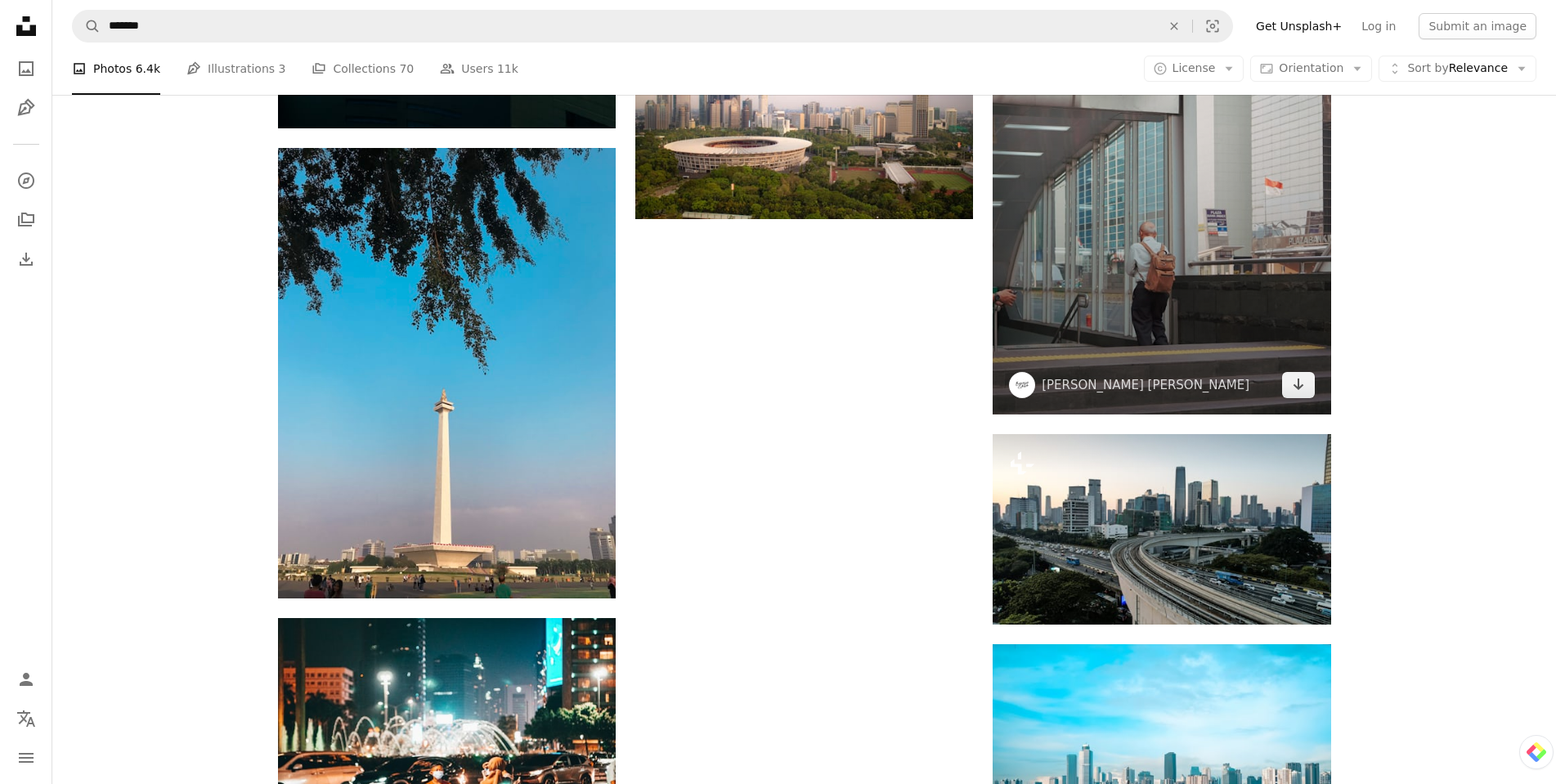
scroll to position [4717, 0]
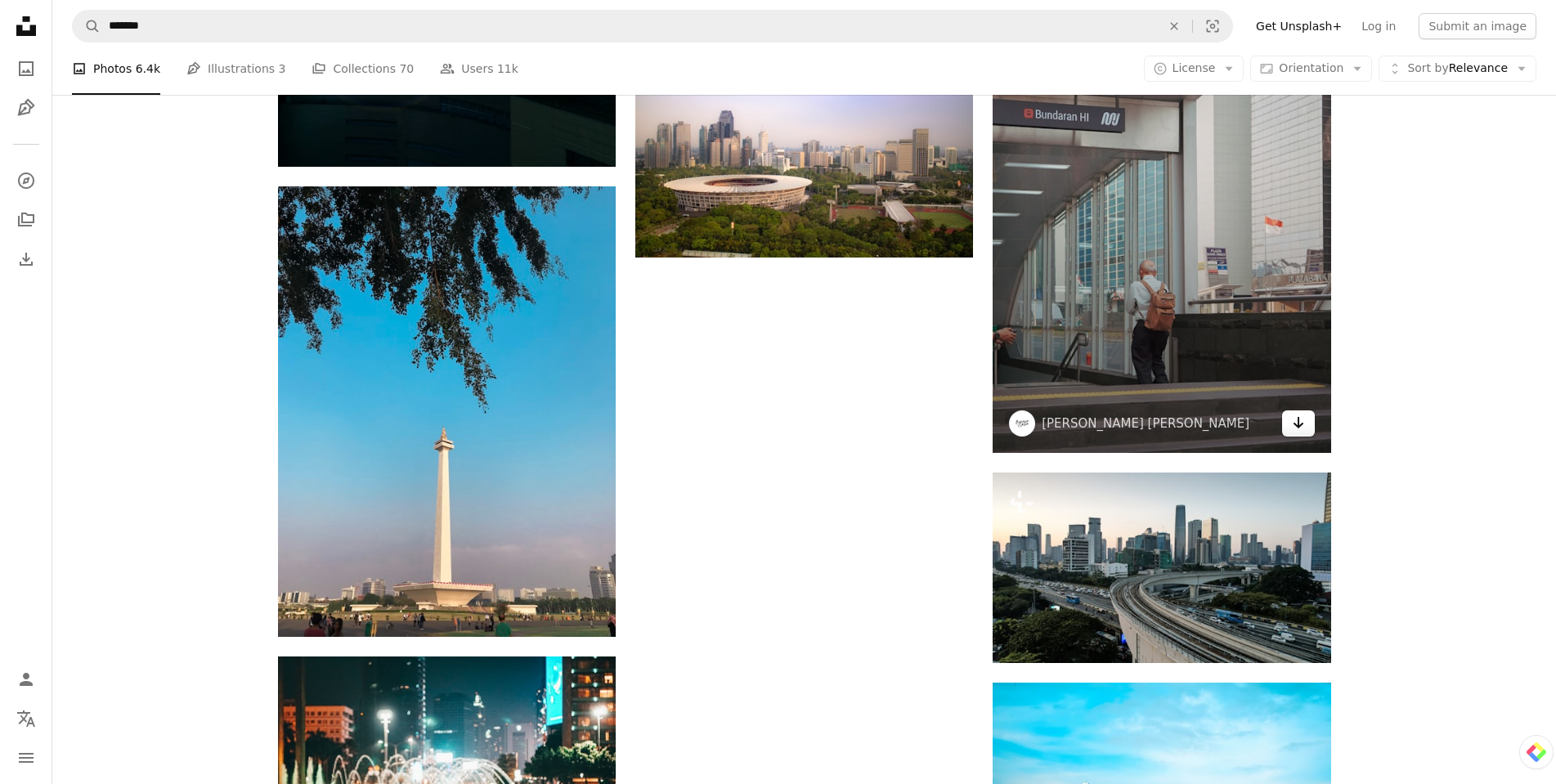
click at [1300, 420] on icon "Arrow pointing down" at bounding box center [1299, 422] width 13 height 19
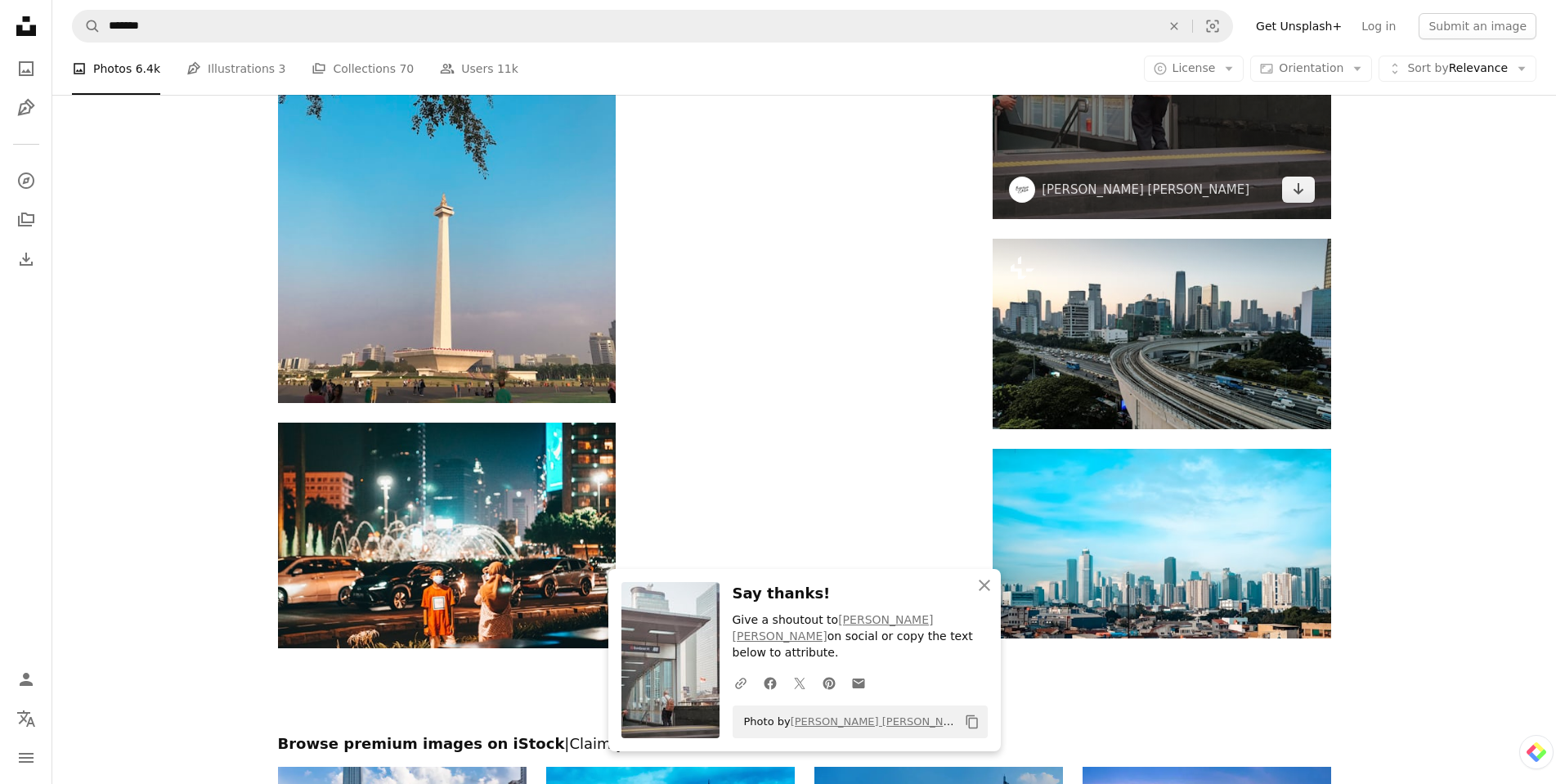
scroll to position [5262, 0]
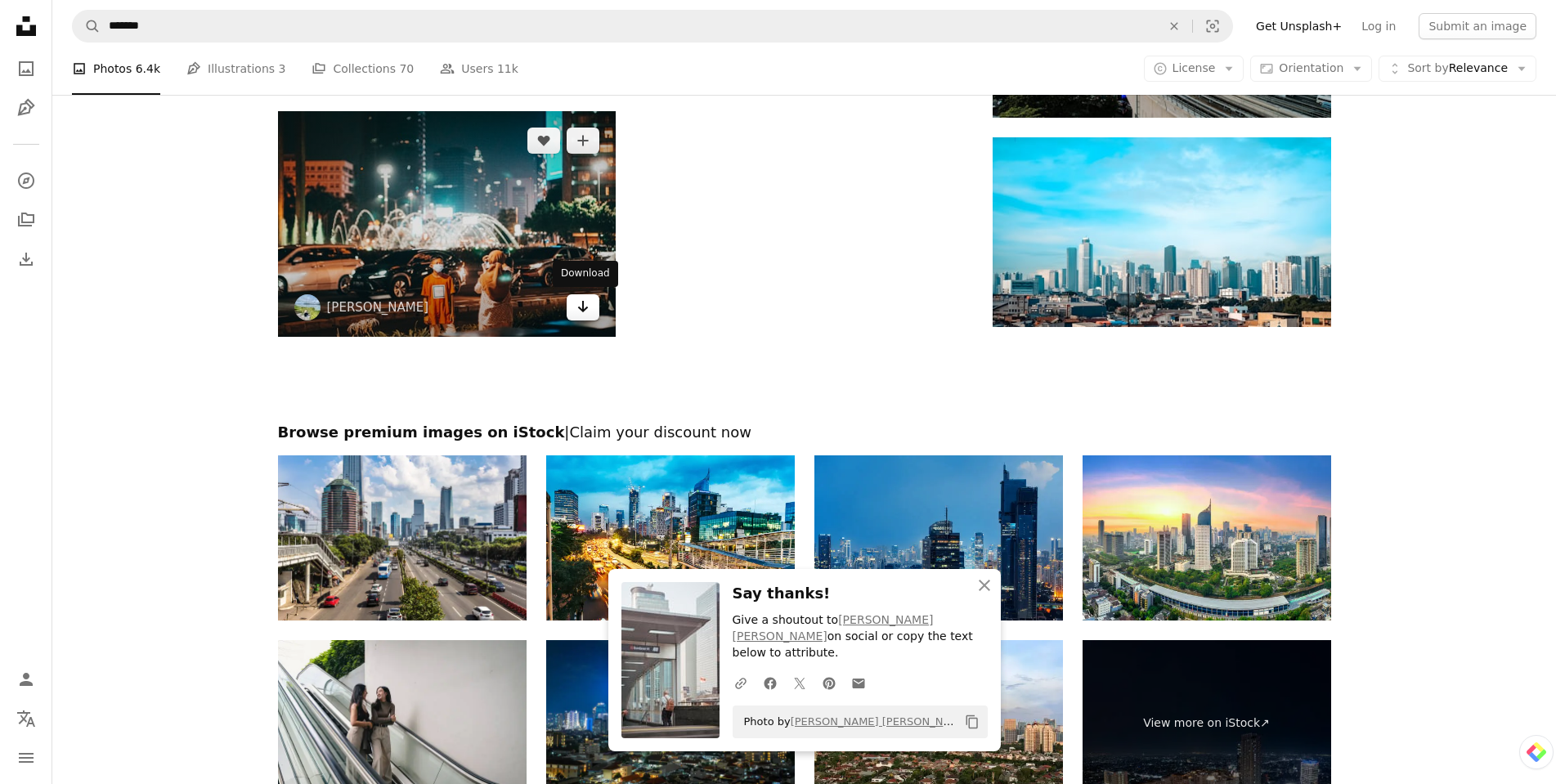
click at [570, 313] on link "Arrow pointing down" at bounding box center [582, 307] width 32 height 26
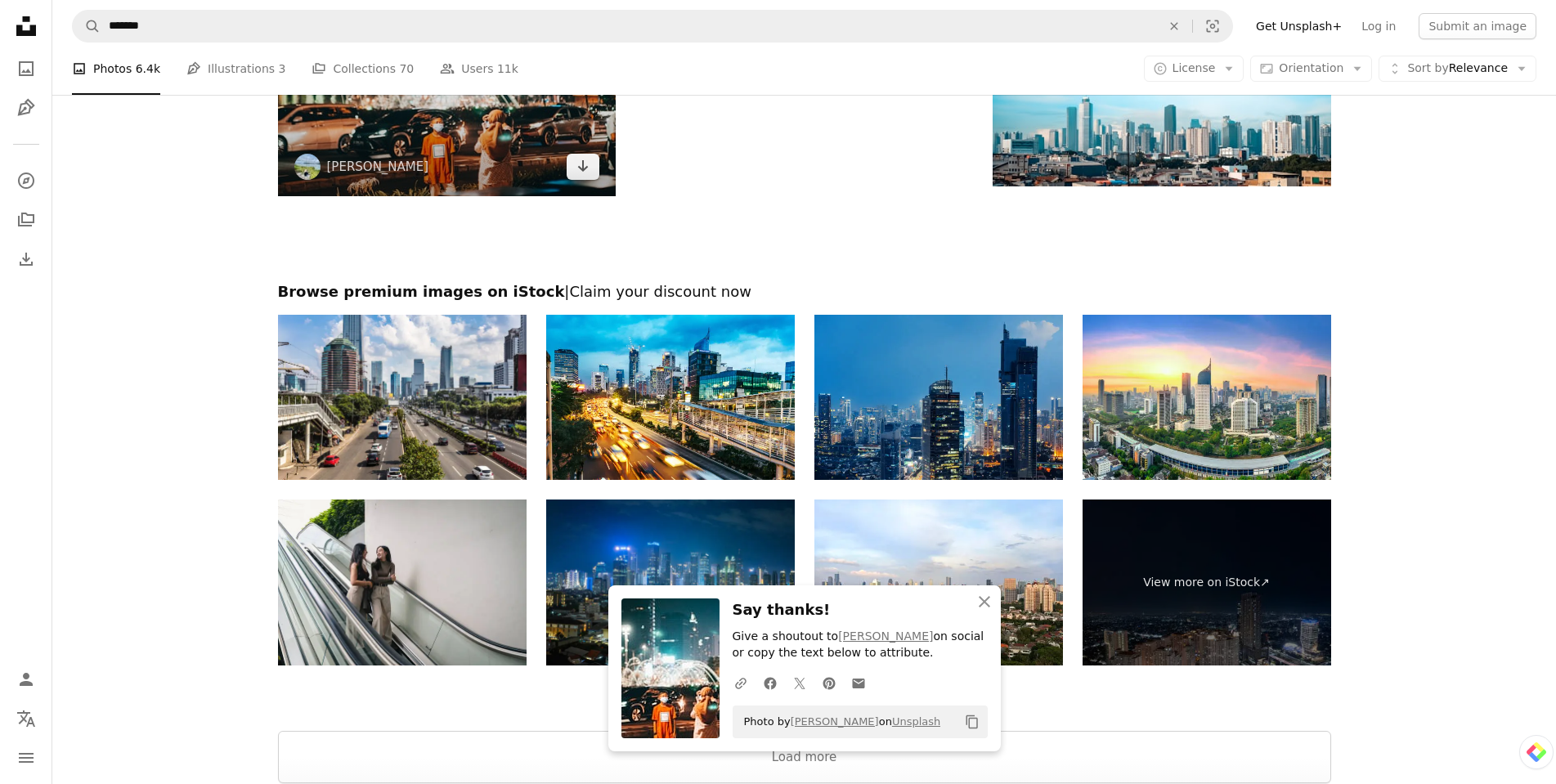
scroll to position [5590, 0]
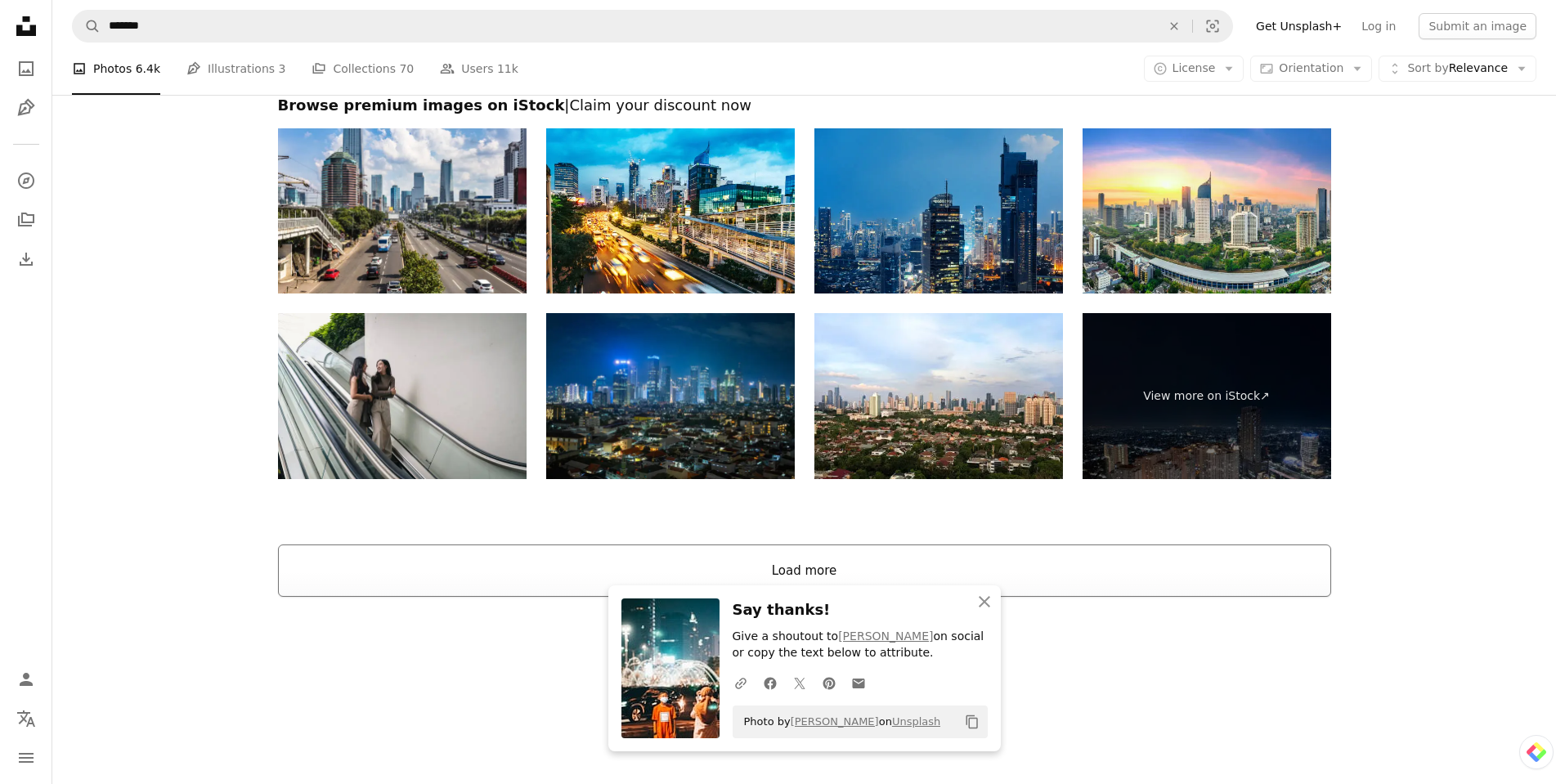
click at [811, 547] on button "Load more" at bounding box center [805, 571] width 1054 height 53
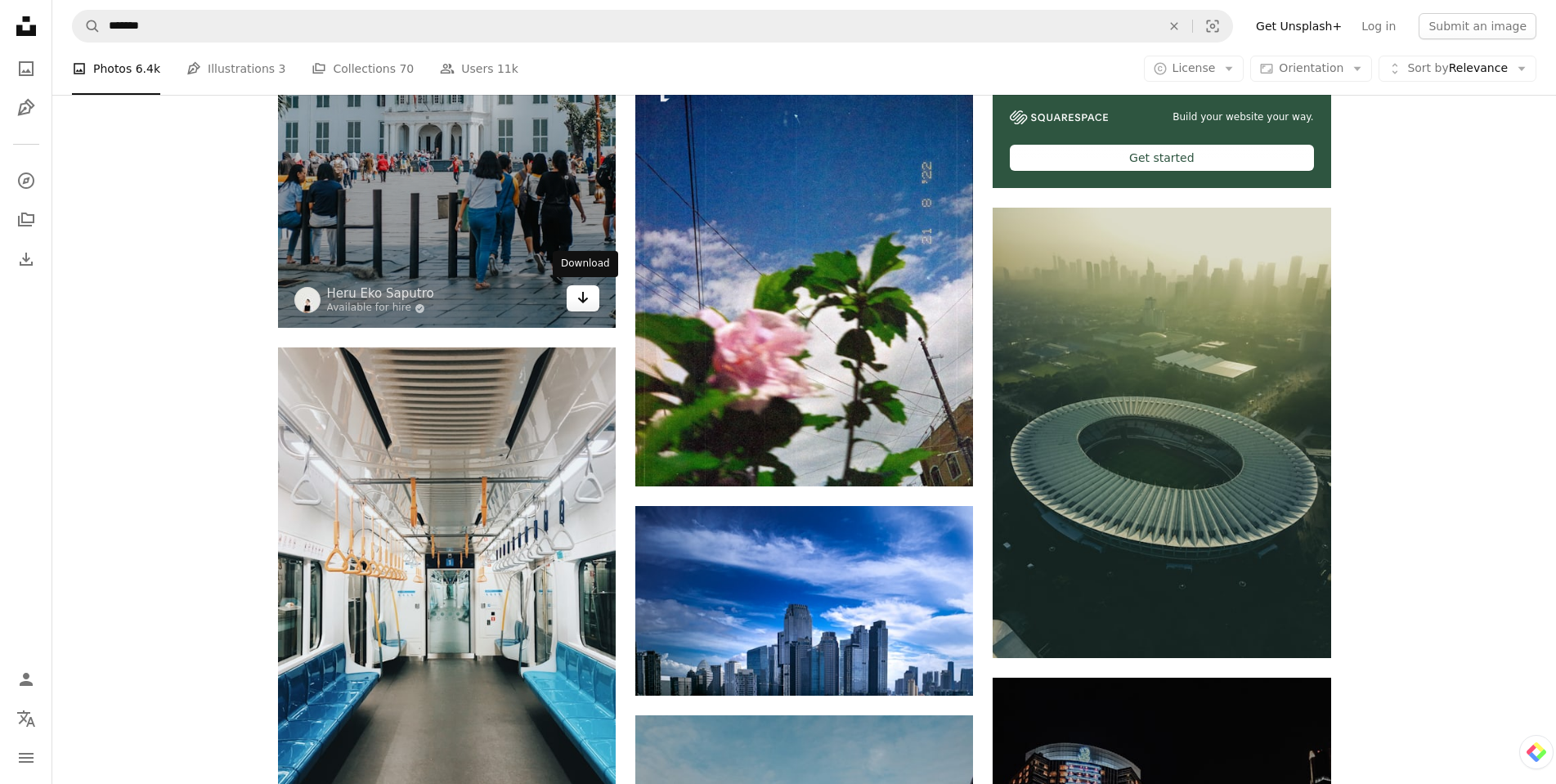
scroll to position [7771, 0]
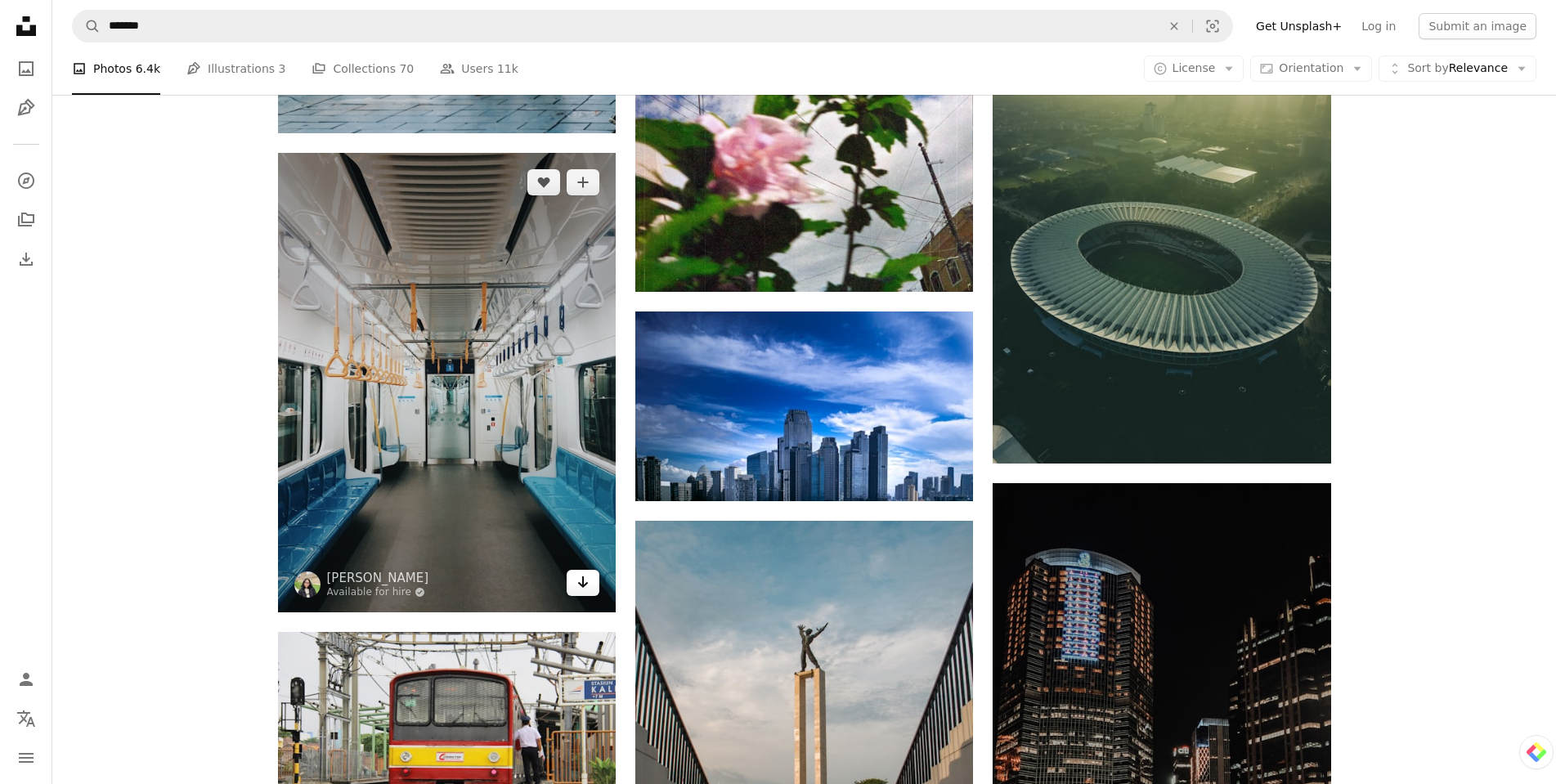
click at [579, 582] on icon "Download" at bounding box center [583, 582] width 11 height 11
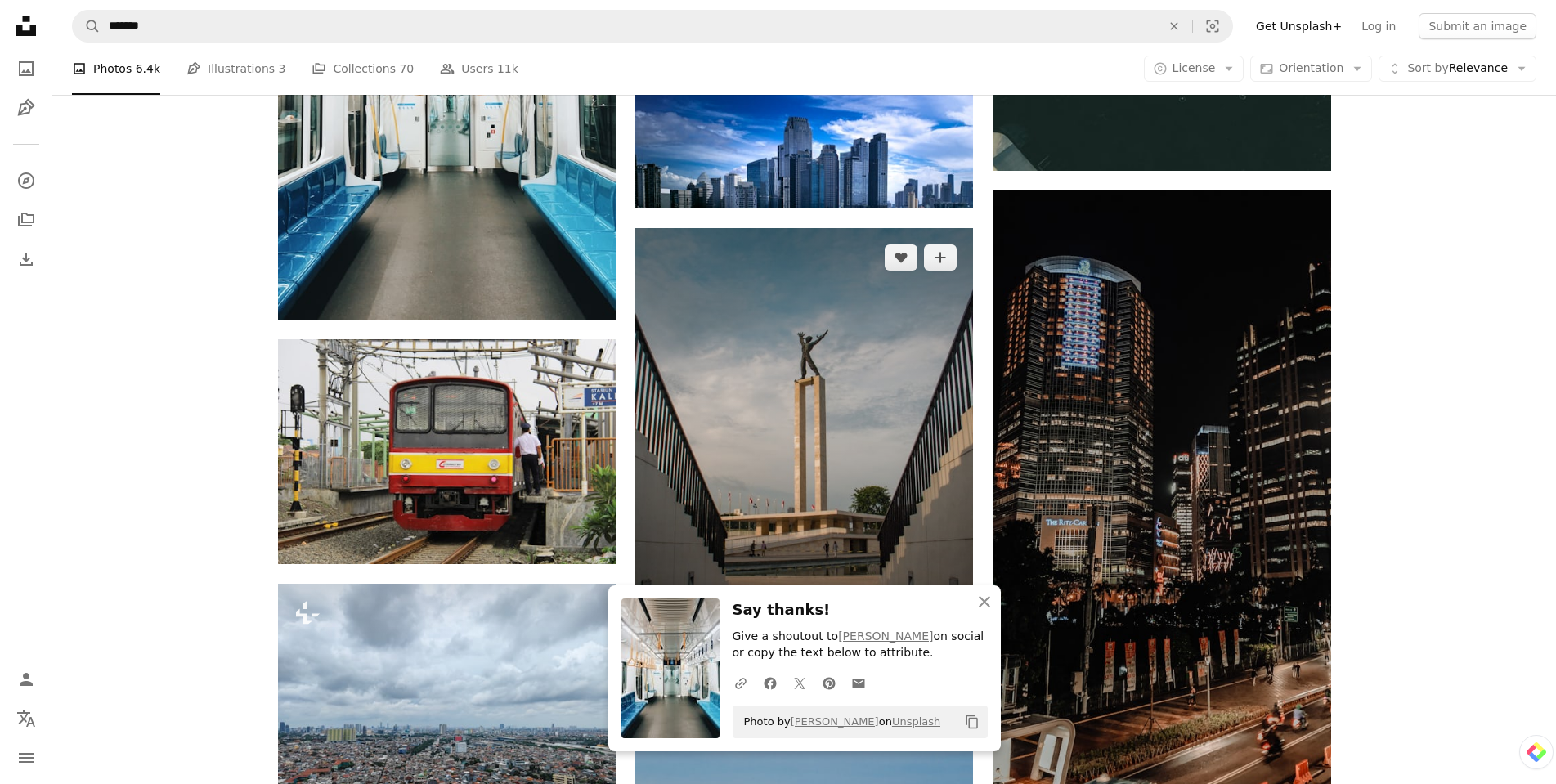
scroll to position [8098, 0]
